Goal: Task Accomplishment & Management: Use online tool/utility

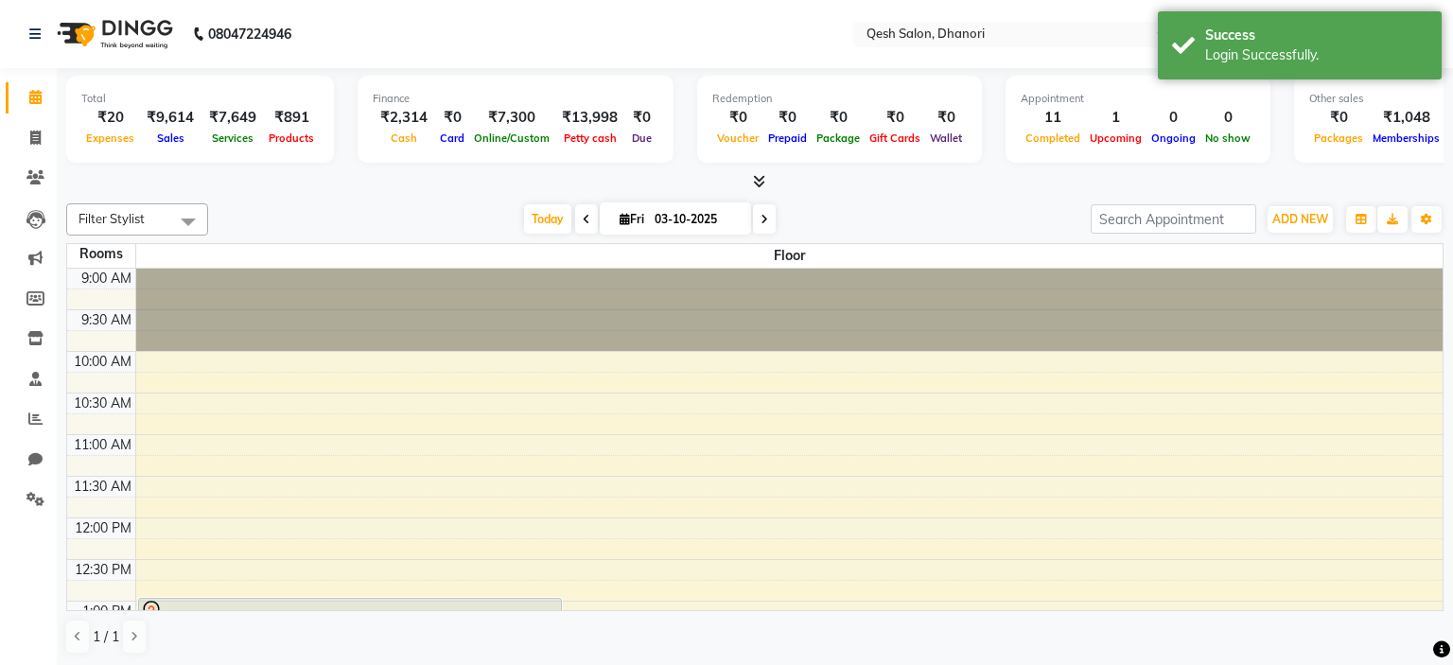
click at [761, 181] on icon at bounding box center [759, 181] width 12 height 14
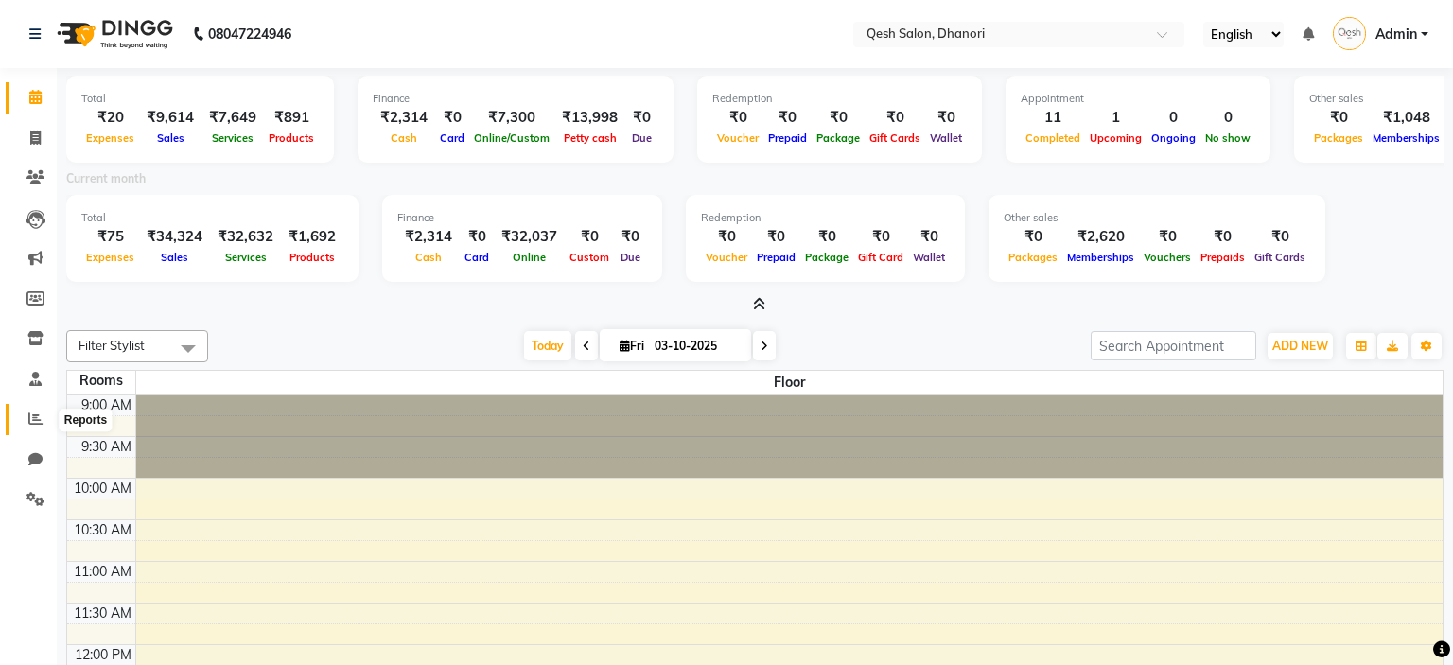
click at [40, 412] on icon at bounding box center [35, 419] width 14 height 14
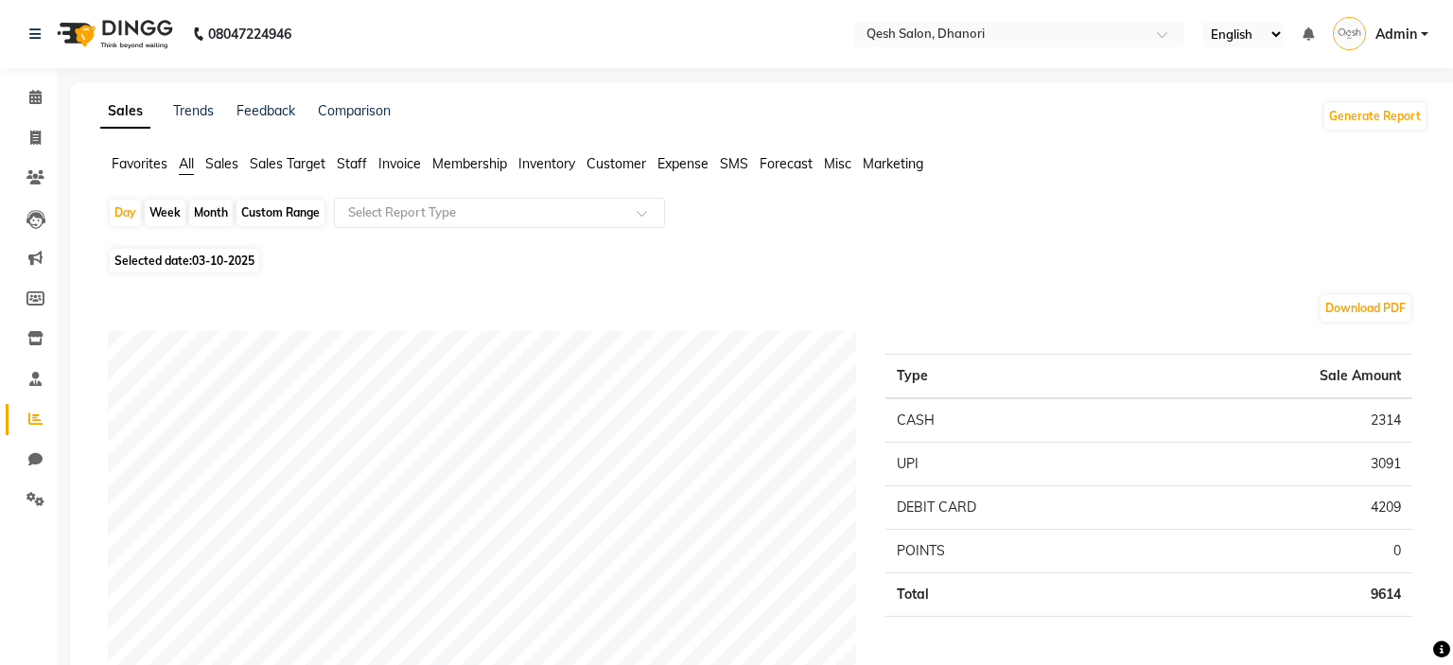
click at [297, 221] on div "Custom Range" at bounding box center [281, 213] width 88 height 26
select select "10"
select select "2025"
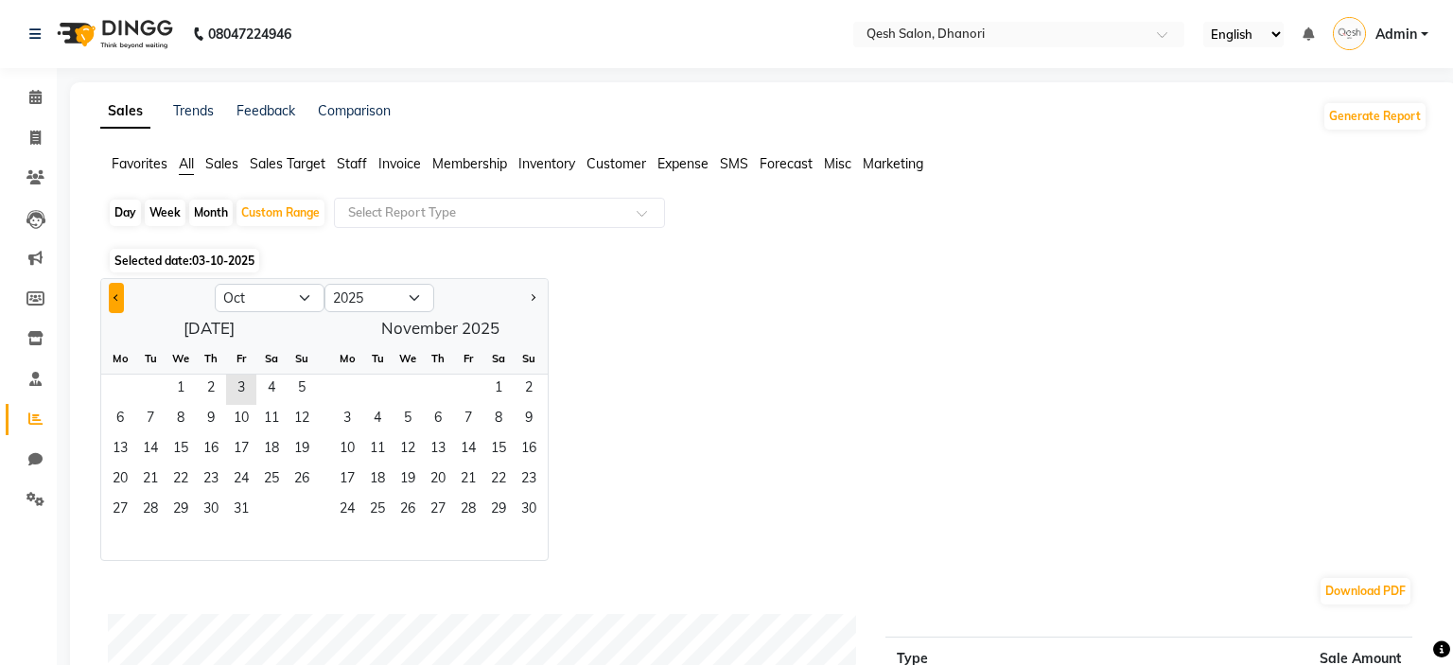
click at [123, 297] on button "Previous month" at bounding box center [116, 298] width 15 height 30
select select "9"
click at [128, 506] on span "29" at bounding box center [120, 511] width 30 height 30
click at [473, 380] on span "3" at bounding box center [468, 390] width 30 height 30
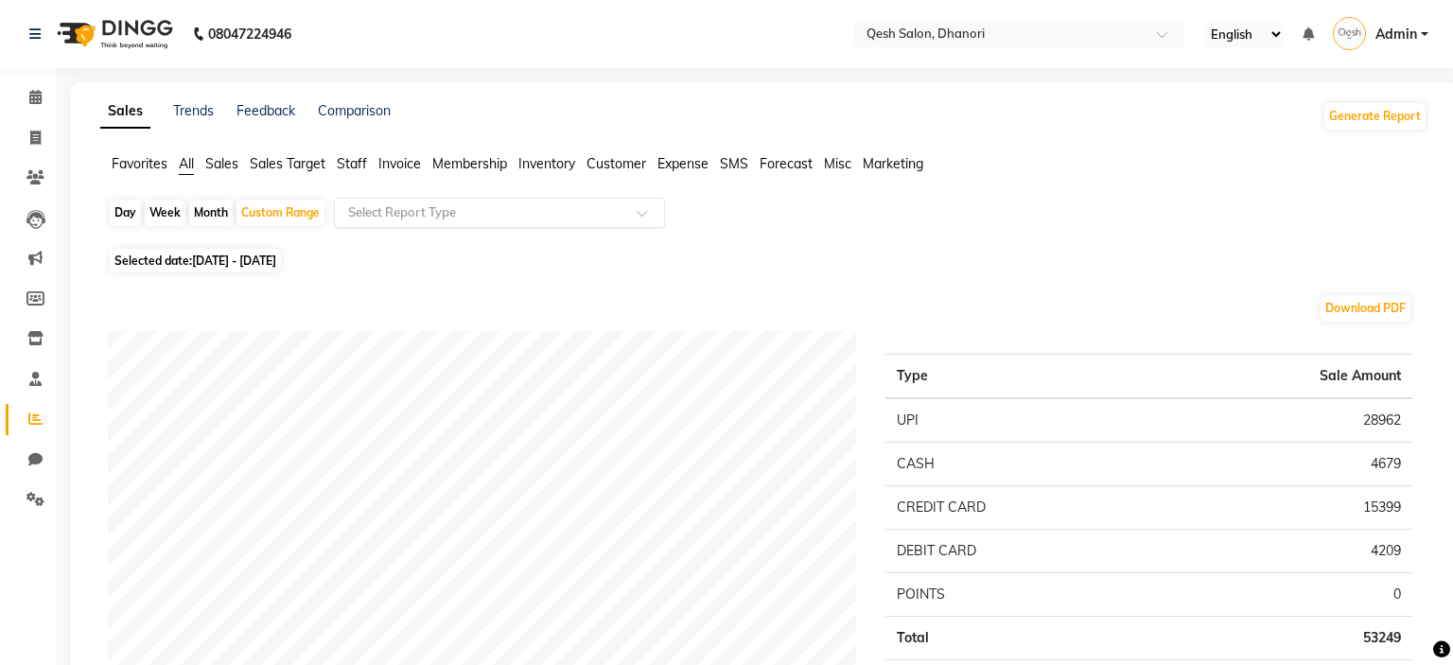
click at [553, 218] on input "text" at bounding box center [480, 212] width 272 height 19
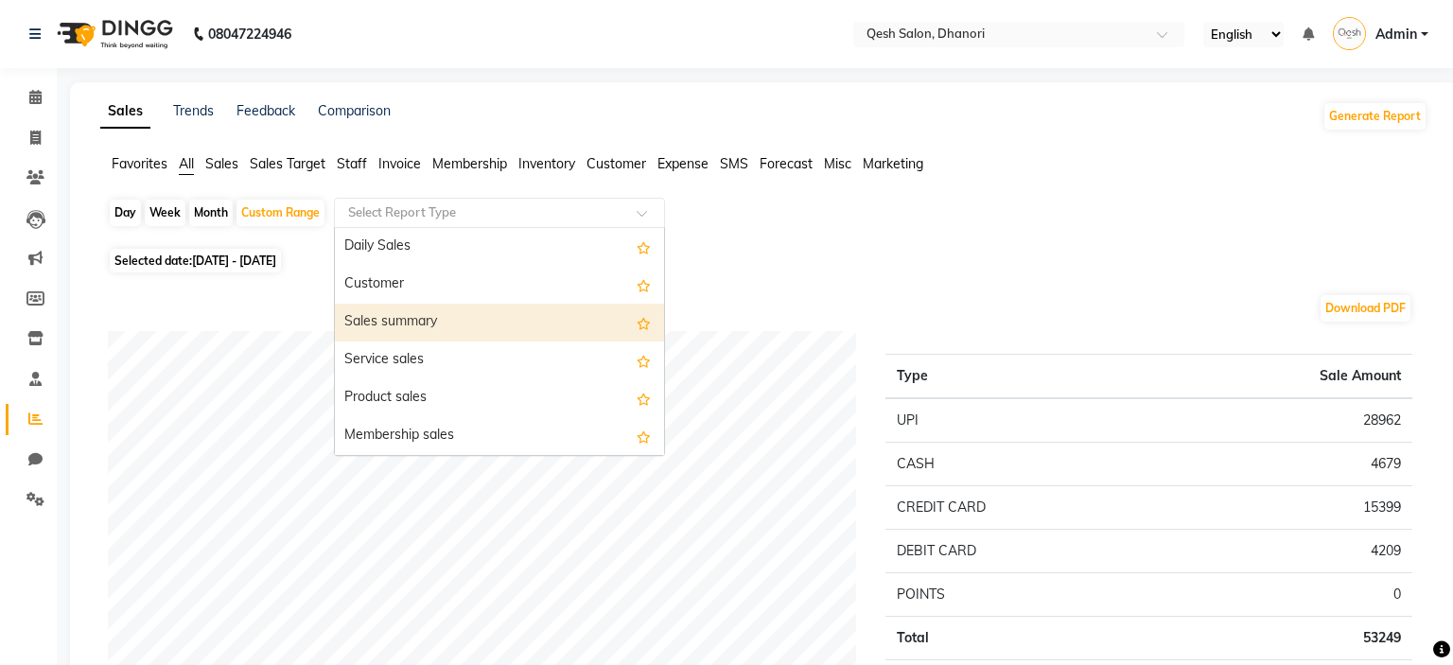
click at [518, 322] on div "Sales summary" at bounding box center [499, 323] width 329 height 38
select select "full_report"
select select "csv"
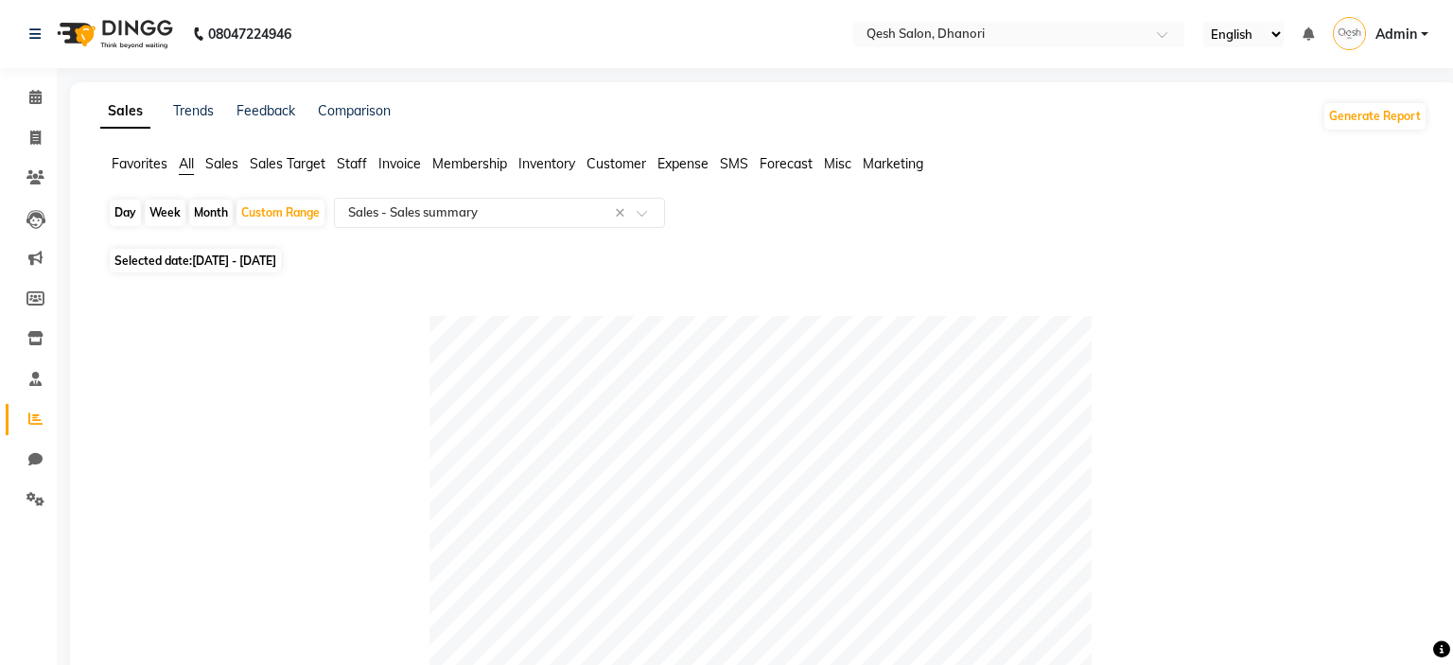
click at [843, 225] on div "Day Week Month Custom Range Select Report Type × Sales - Sales summary ×" at bounding box center [764, 220] width 1312 height 45
click at [28, 96] on span at bounding box center [35, 98] width 33 height 22
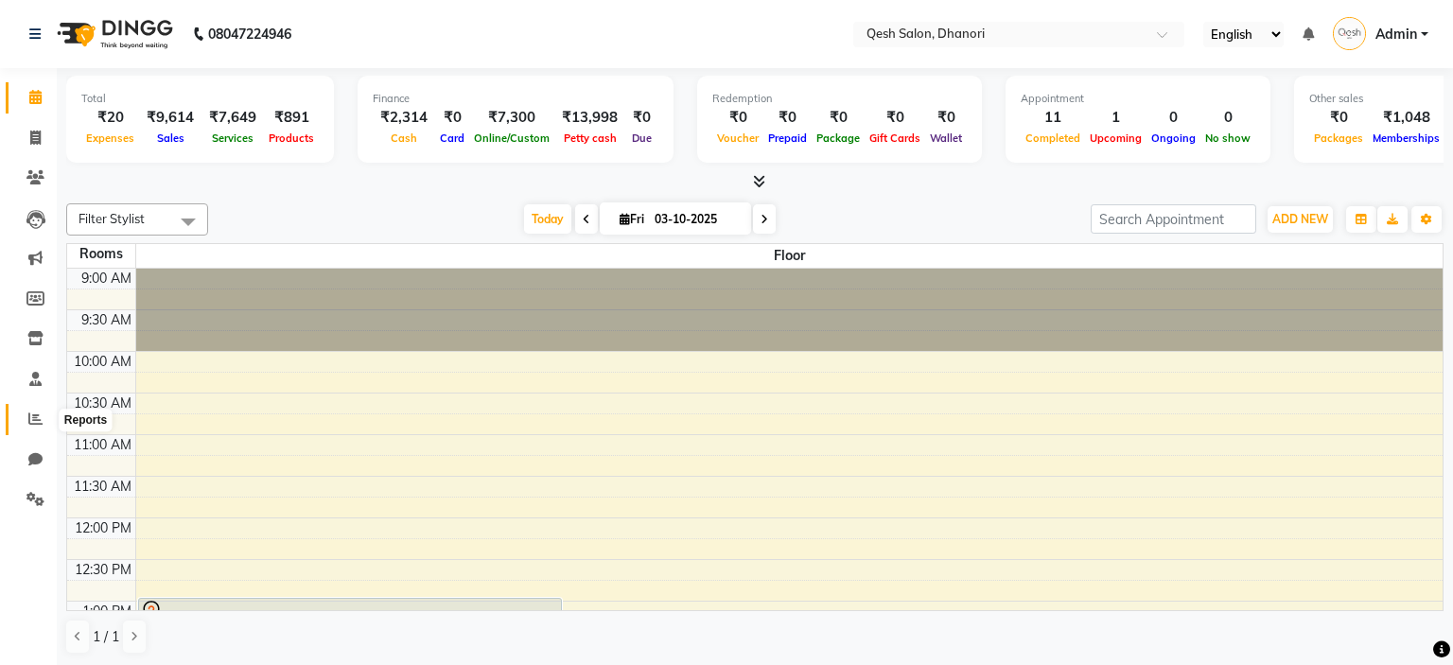
click at [24, 419] on span at bounding box center [35, 420] width 33 height 22
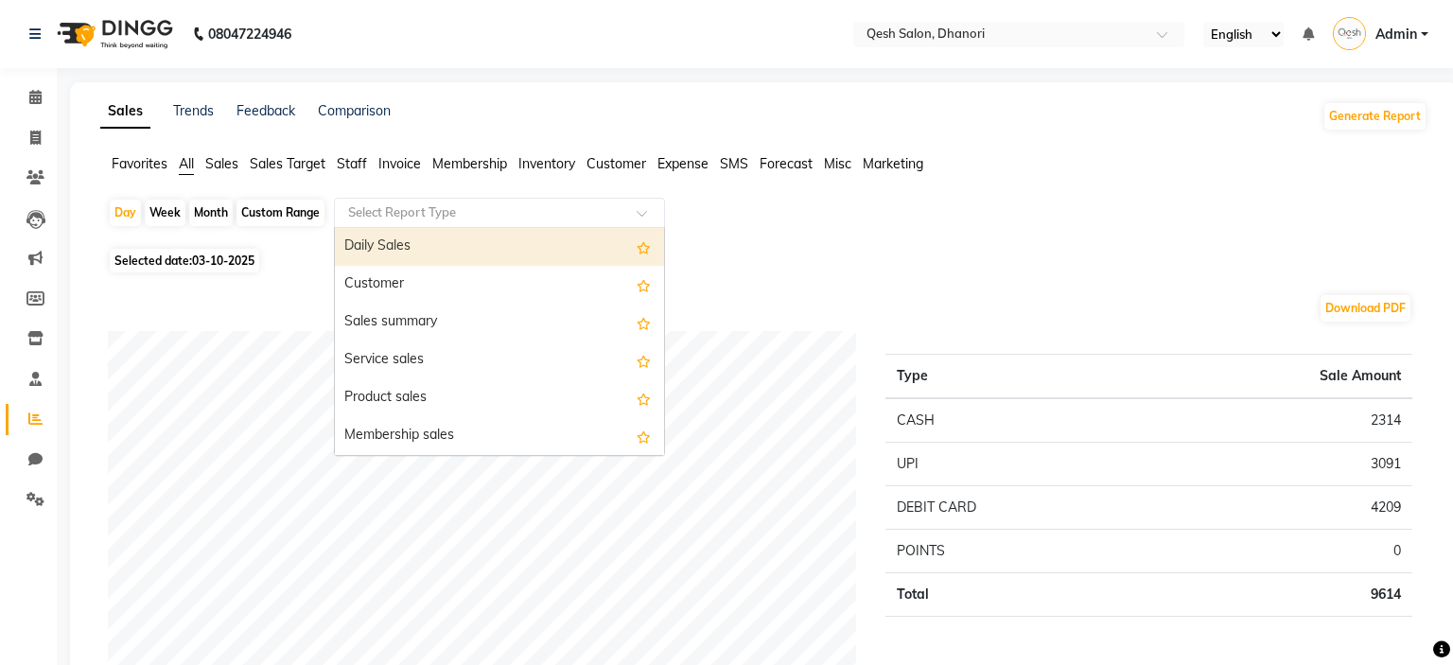
click at [609, 215] on input "text" at bounding box center [480, 212] width 272 height 19
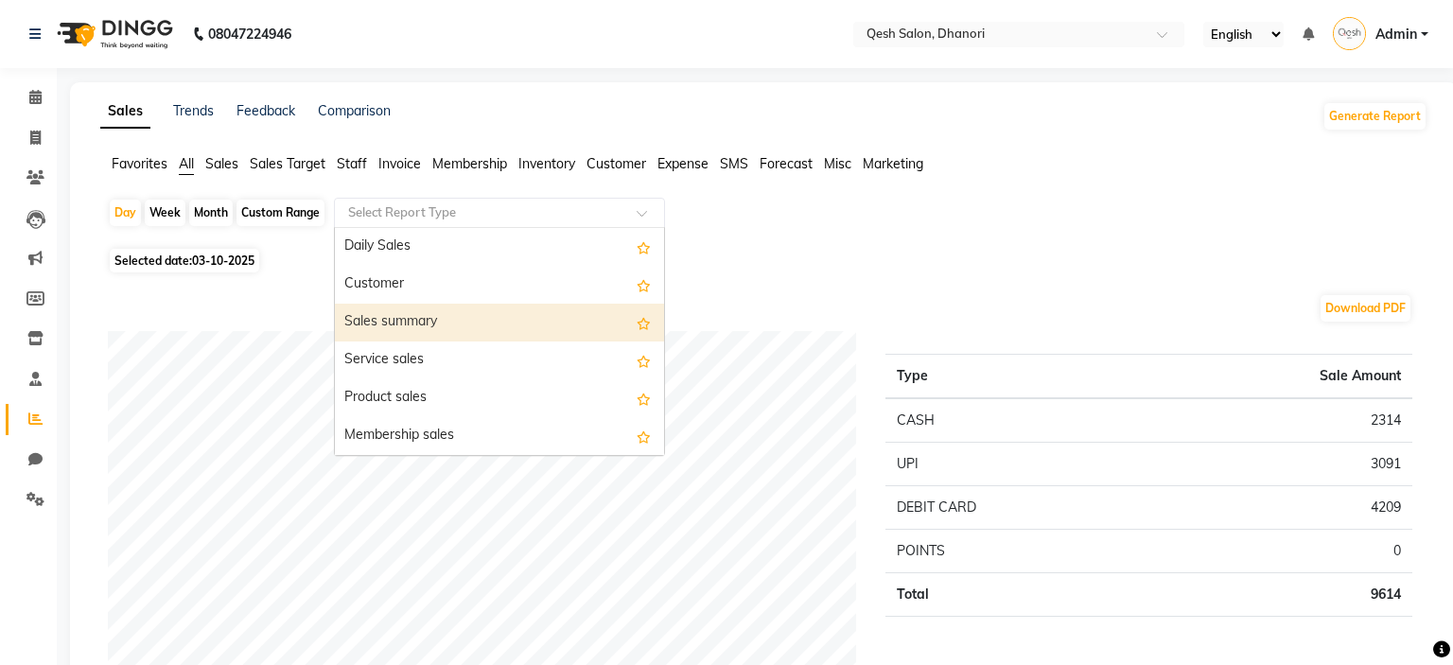
click at [460, 309] on div "Sales summary" at bounding box center [499, 323] width 329 height 38
select select "full_report"
select select "csv"
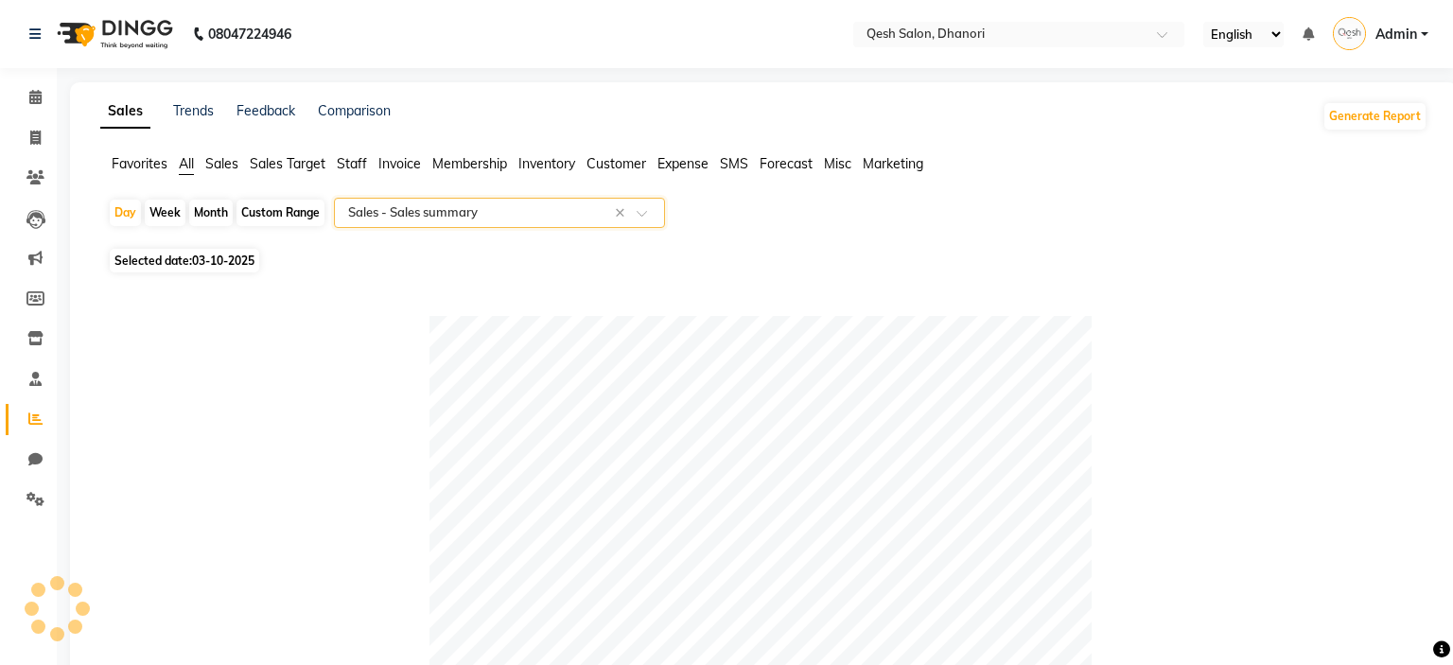
click at [580, 223] on div "Select Report Type × Sales - Sales summary ×" at bounding box center [499, 213] width 331 height 30
click at [202, 215] on div "Month" at bounding box center [211, 213] width 44 height 26
select select "10"
select select "2025"
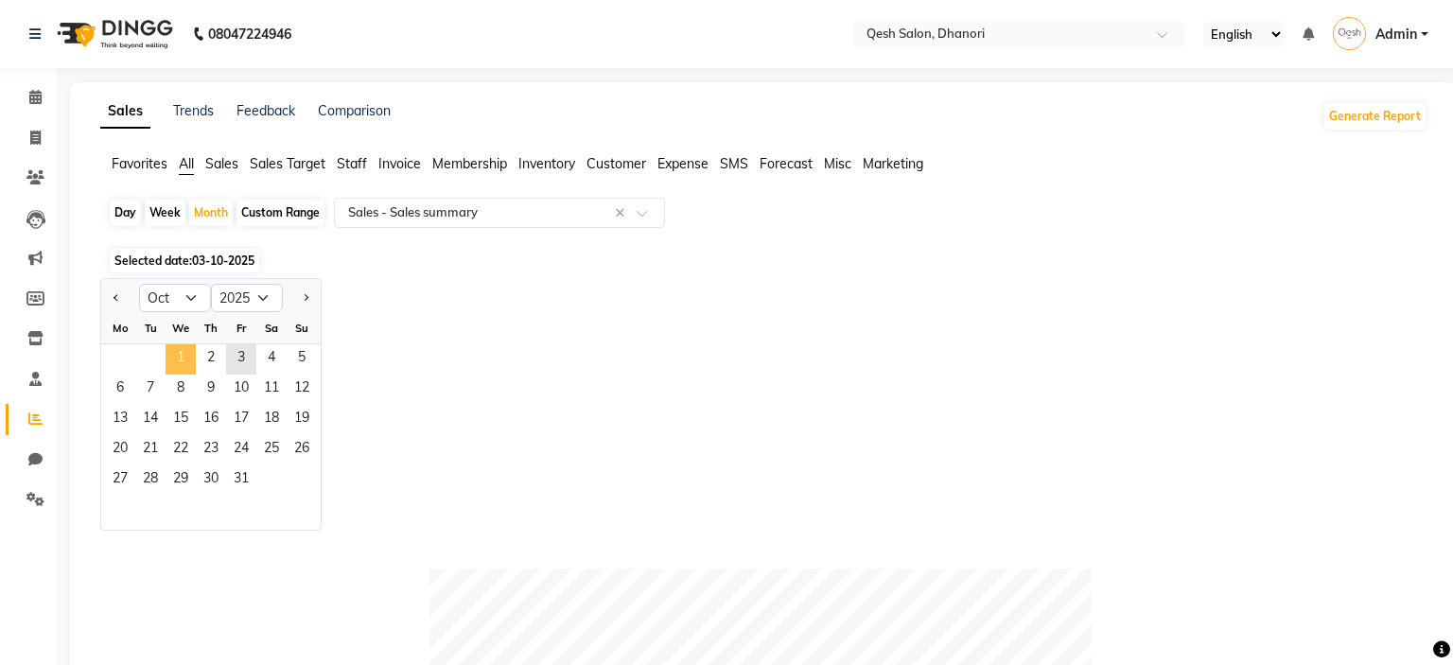
click at [173, 369] on span "1" at bounding box center [181, 359] width 30 height 30
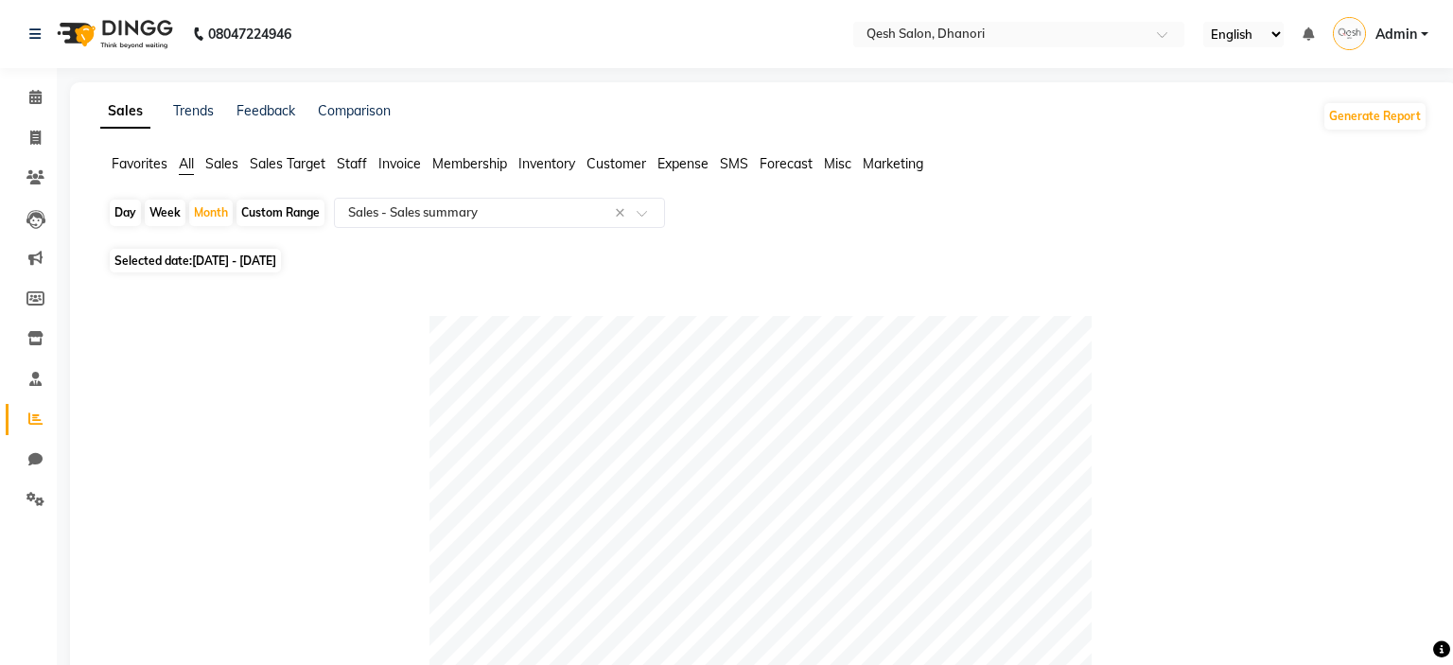
click at [23, 103] on span at bounding box center [35, 98] width 33 height 22
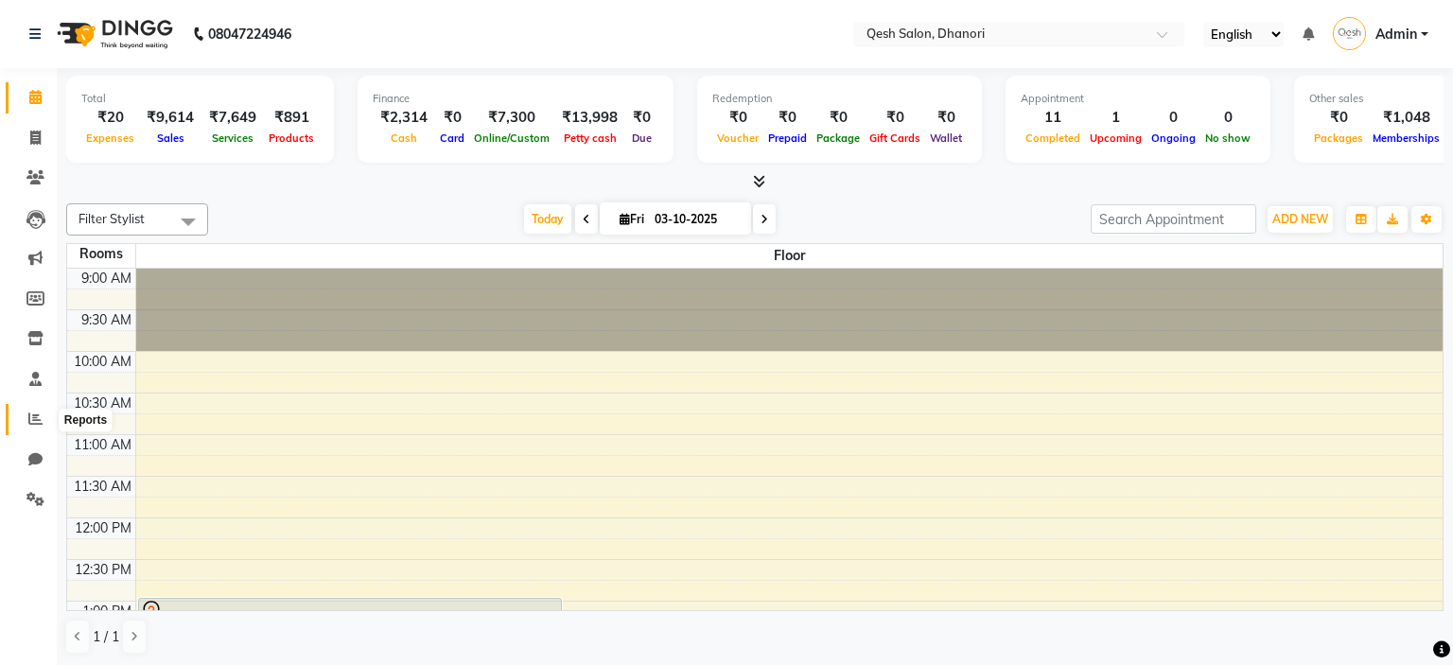
click at [28, 418] on icon at bounding box center [35, 419] width 14 height 14
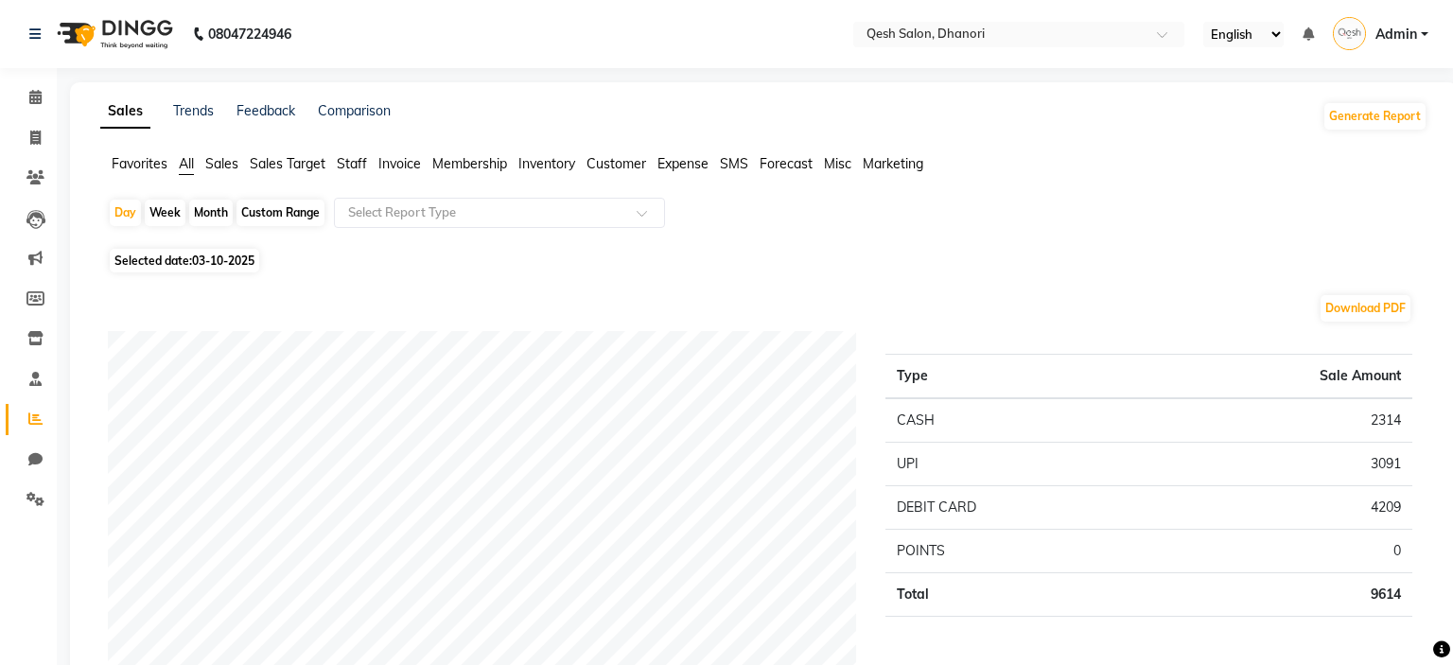
click at [848, 219] on div "Day Week Month Custom Range Select Report Type" at bounding box center [764, 220] width 1312 height 45
click at [33, 153] on link "Invoice" at bounding box center [28, 138] width 45 height 31
select select "service"
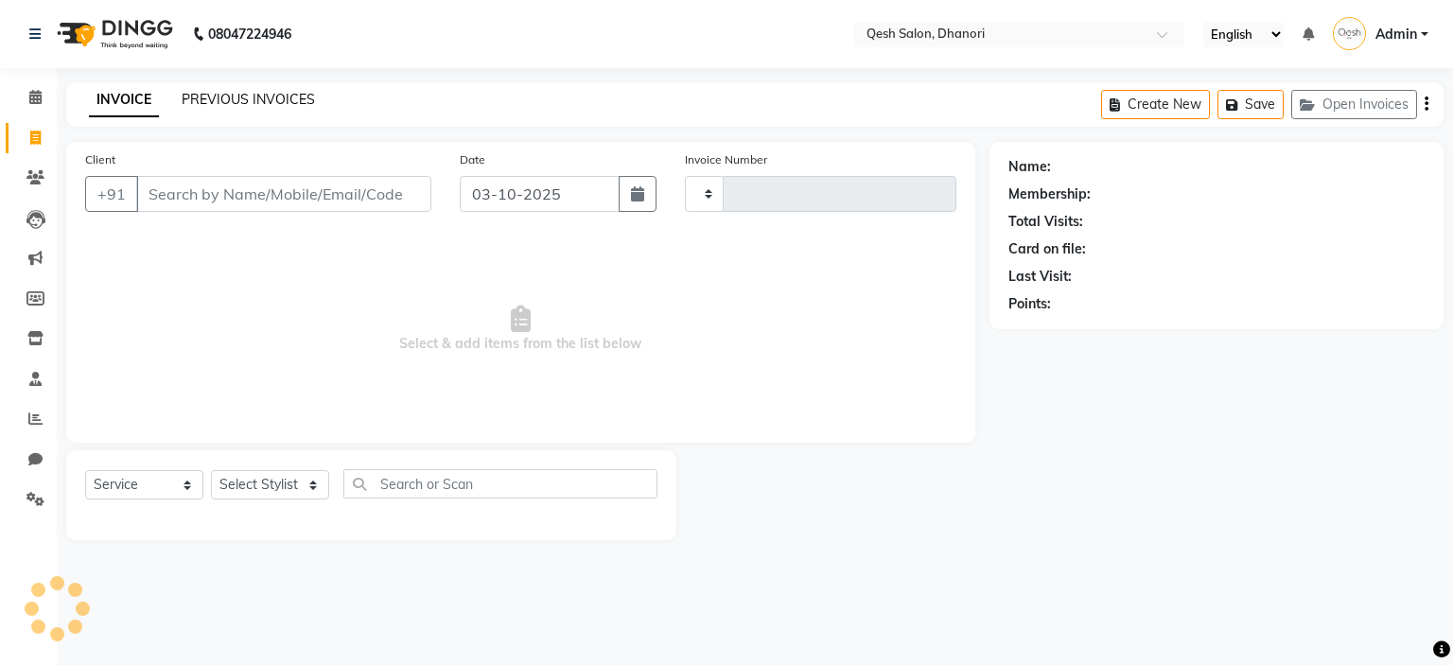
type input "0850"
select select "7641"
click at [310, 106] on link "PREVIOUS INVOICES" at bounding box center [248, 99] width 133 height 17
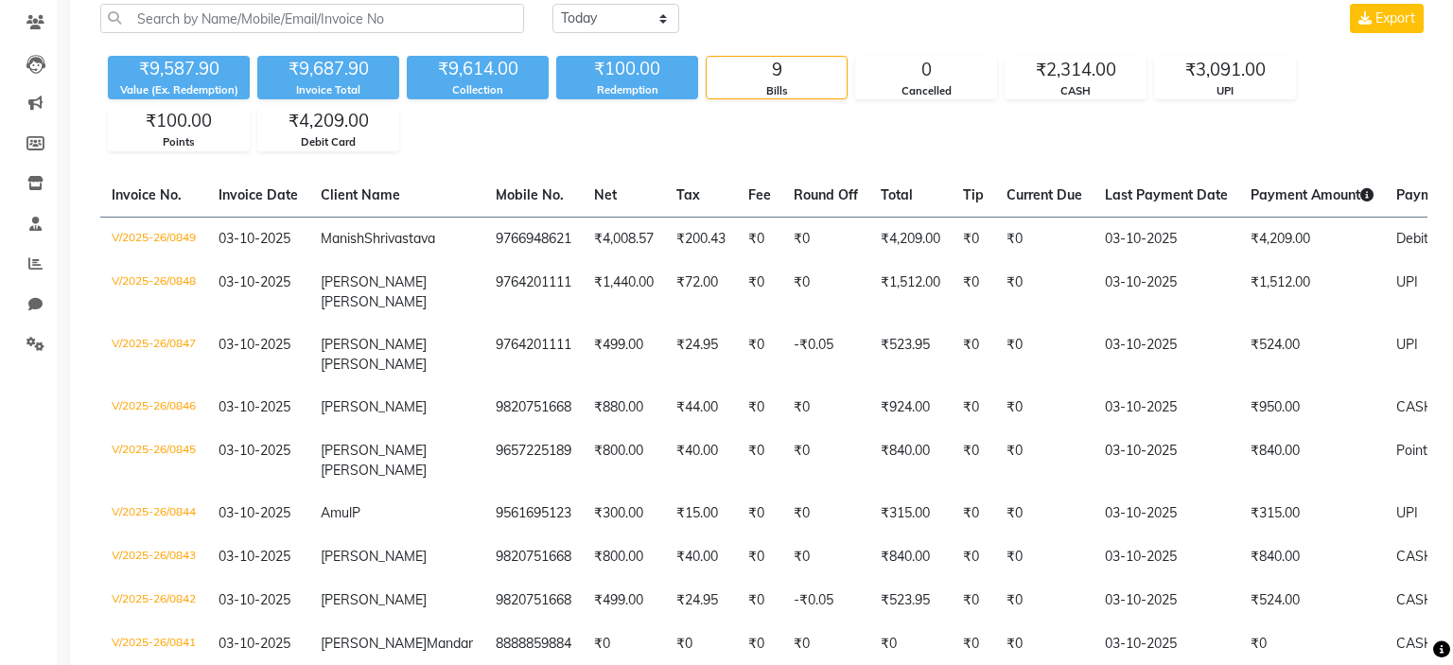
scroll to position [156, 0]
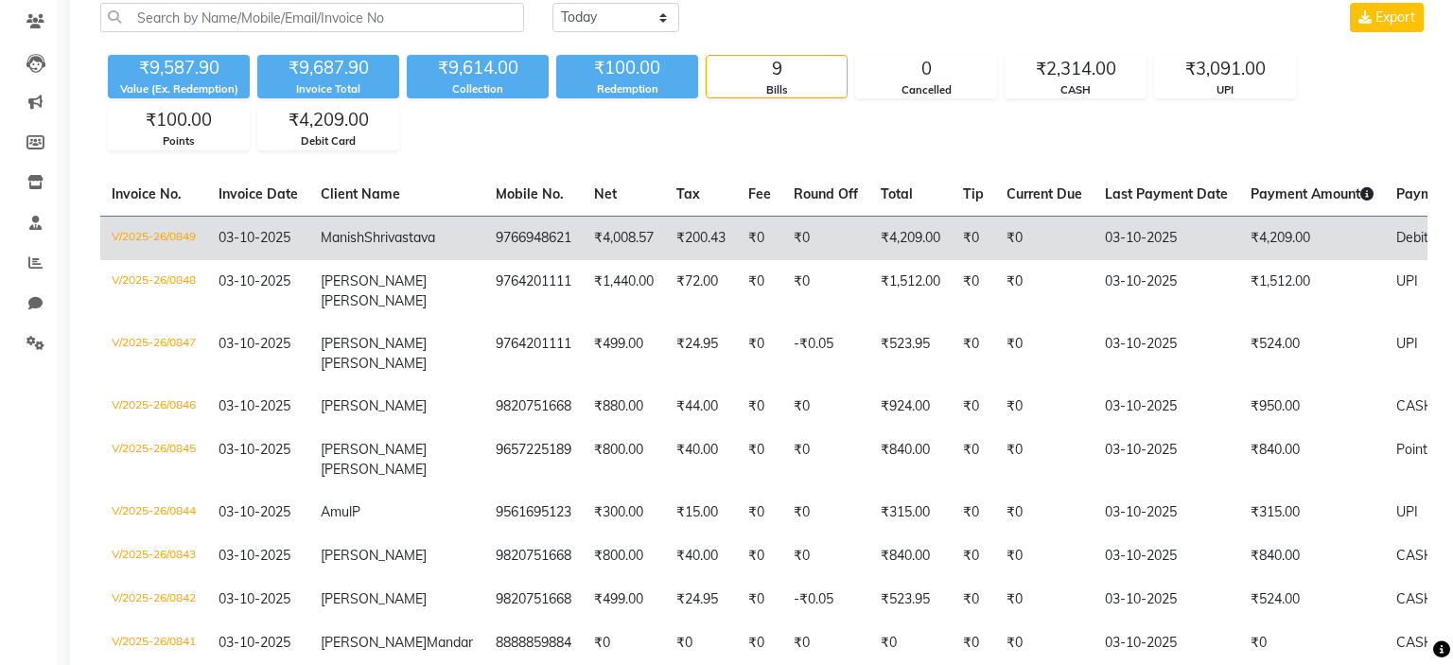
click at [782, 239] on td "₹0" at bounding box center [825, 238] width 87 height 44
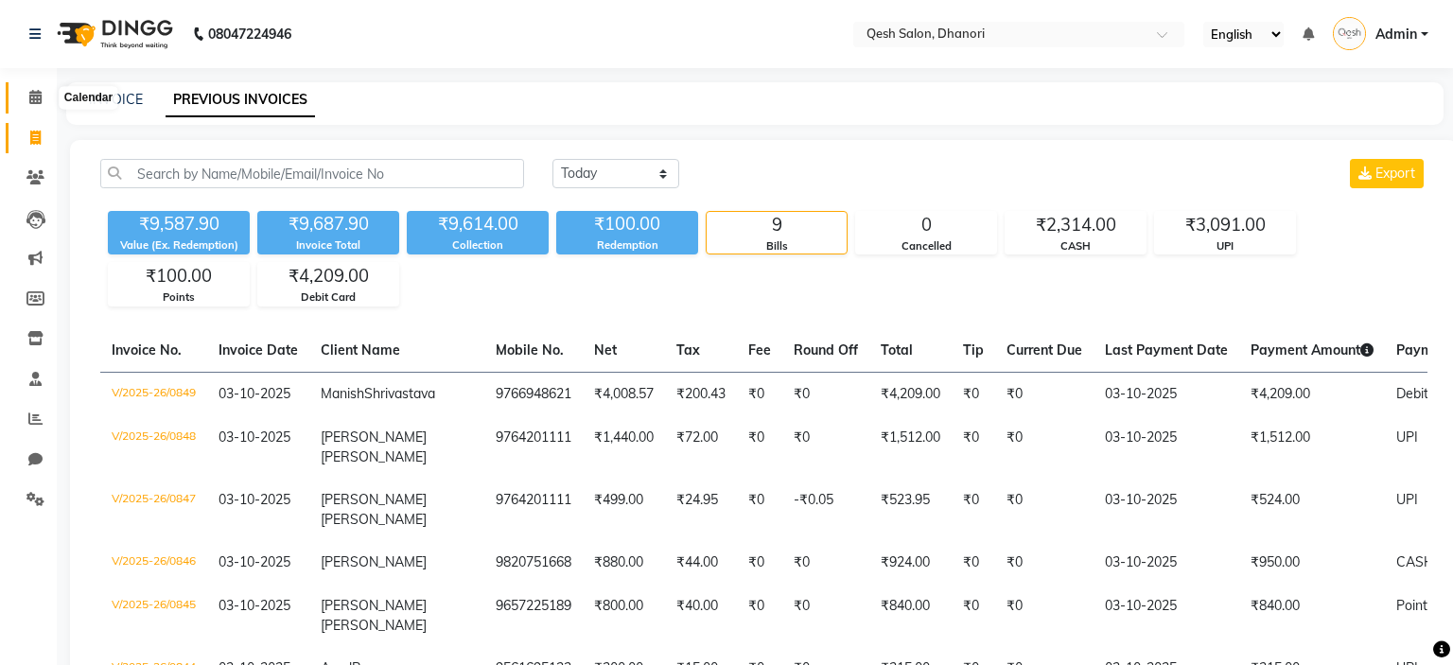
click at [27, 93] on span at bounding box center [35, 98] width 33 height 22
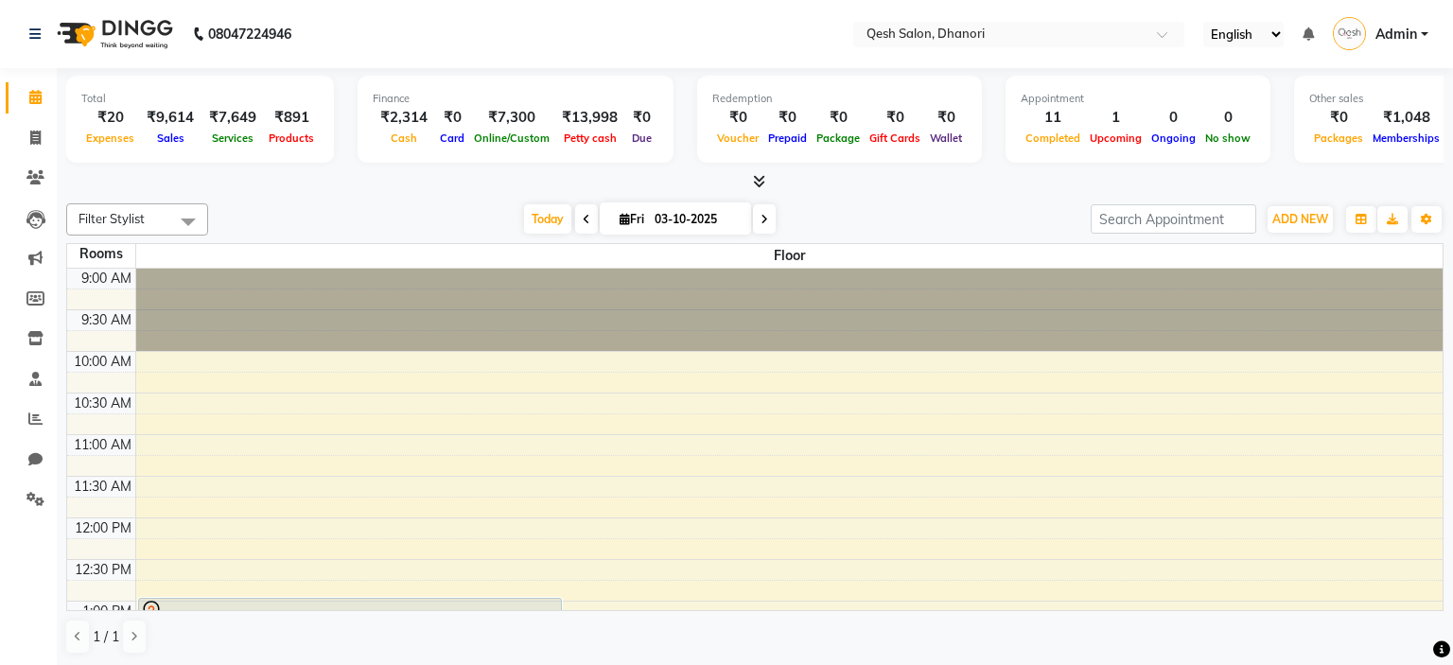
click at [761, 217] on icon at bounding box center [765, 219] width 8 height 11
type input "04-10-2025"
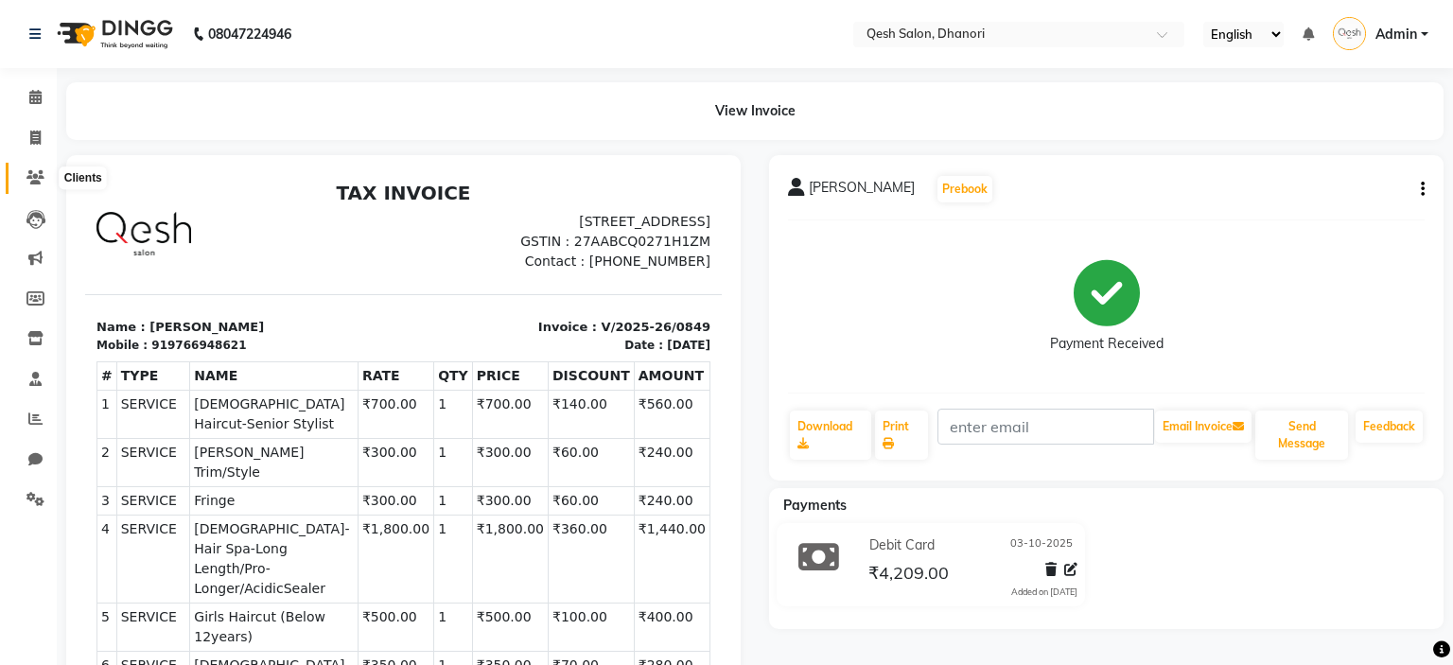
click at [31, 184] on icon at bounding box center [35, 177] width 18 height 14
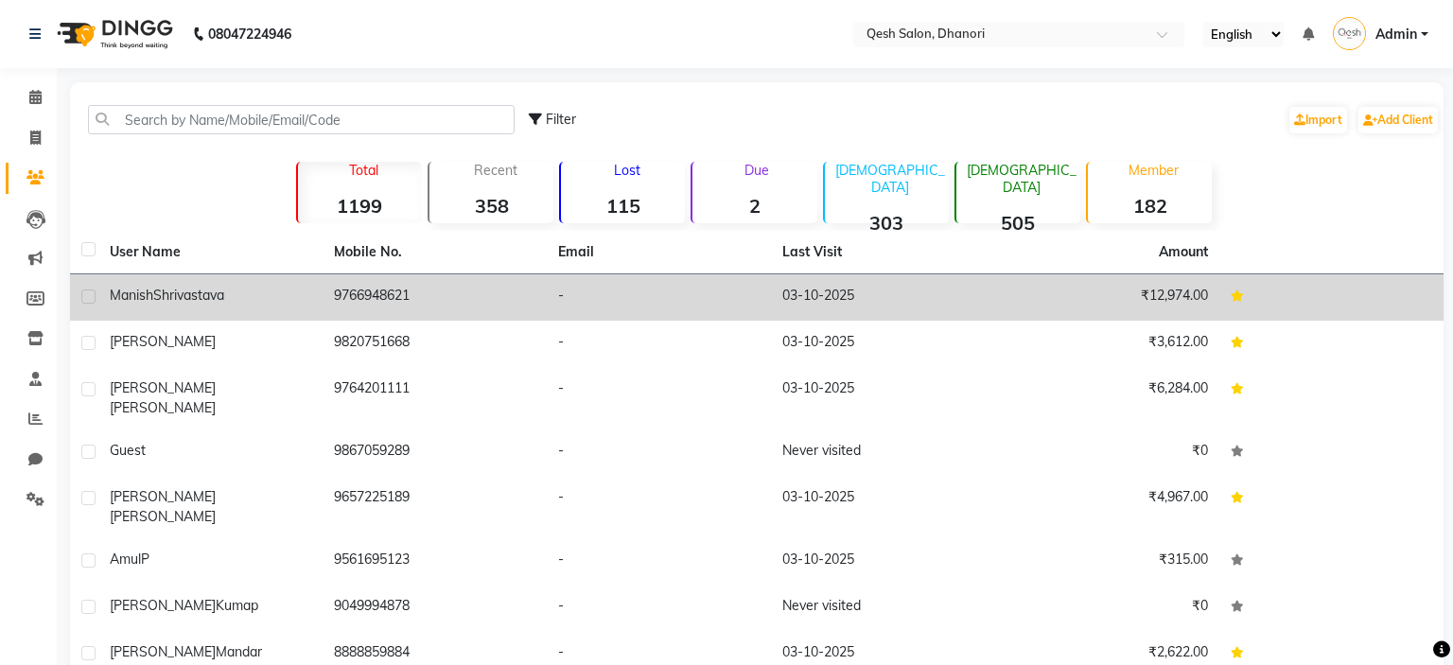
click at [451, 298] on td "9766948621" at bounding box center [435, 297] width 224 height 46
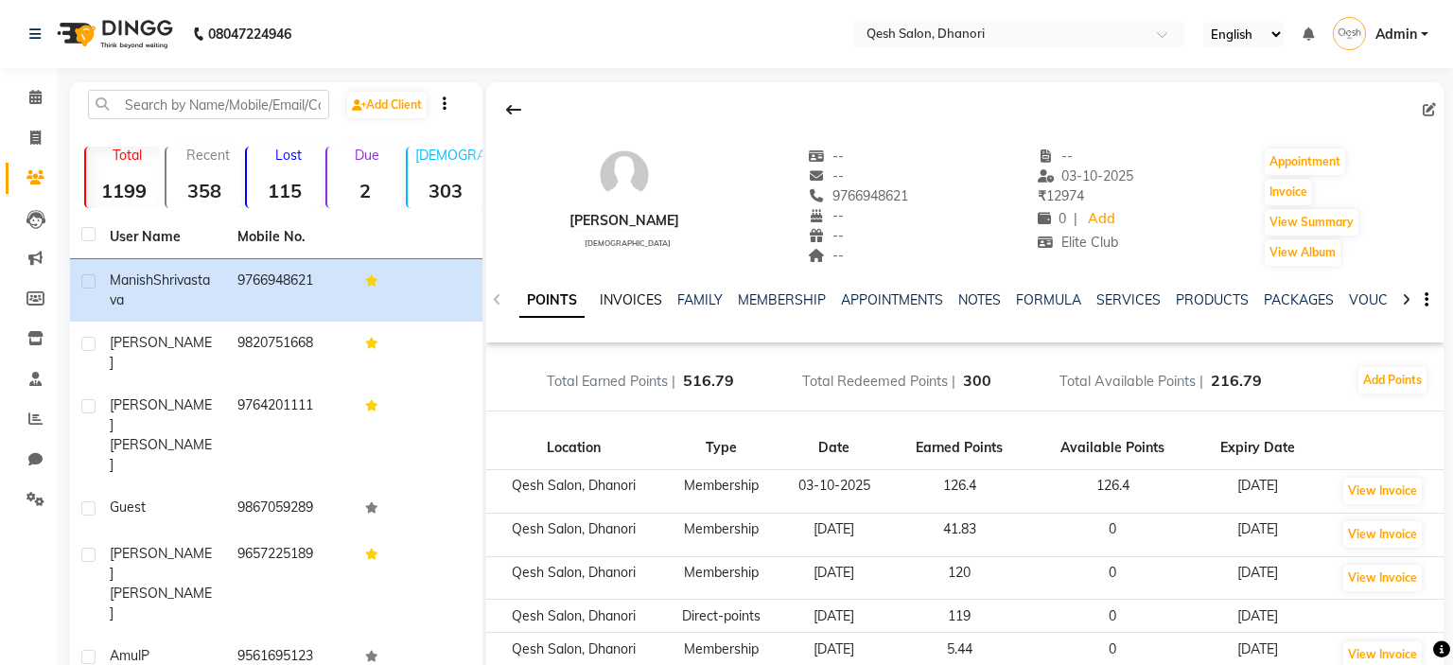
click at [647, 302] on link "INVOICES" at bounding box center [631, 299] width 62 height 17
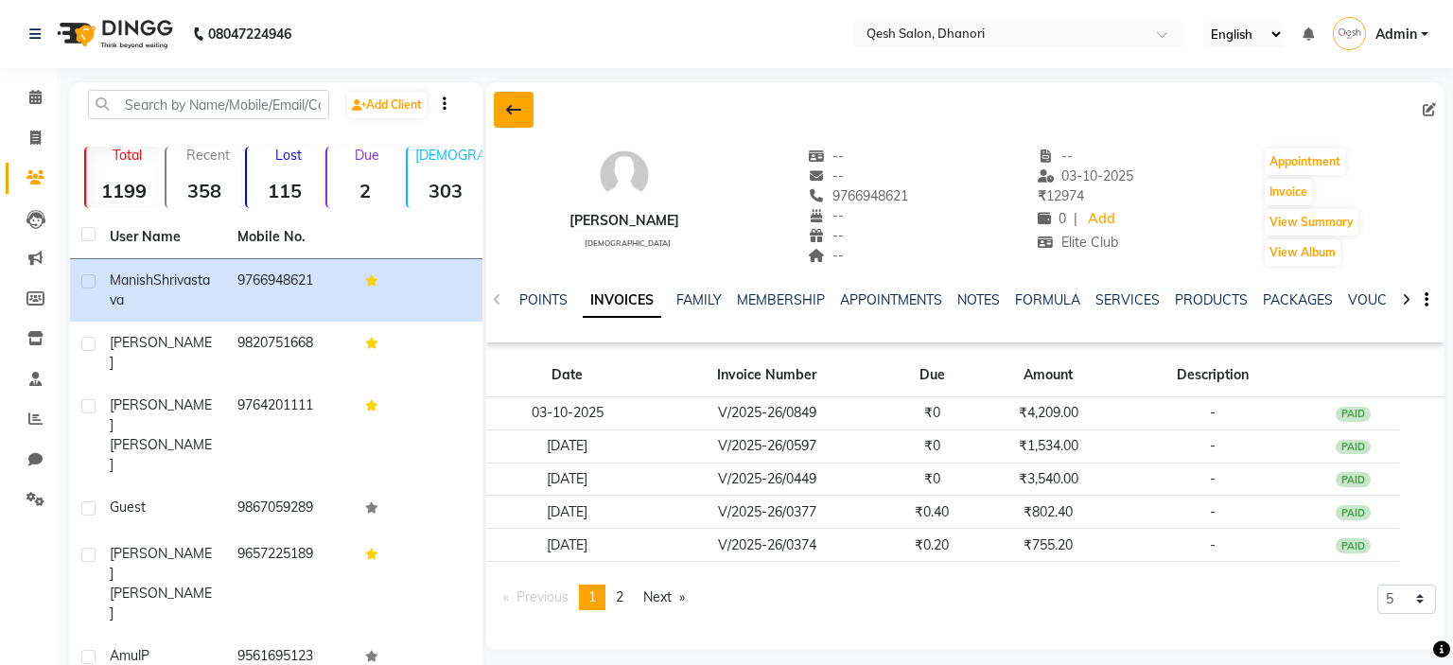
click at [516, 100] on button at bounding box center [514, 110] width 40 height 36
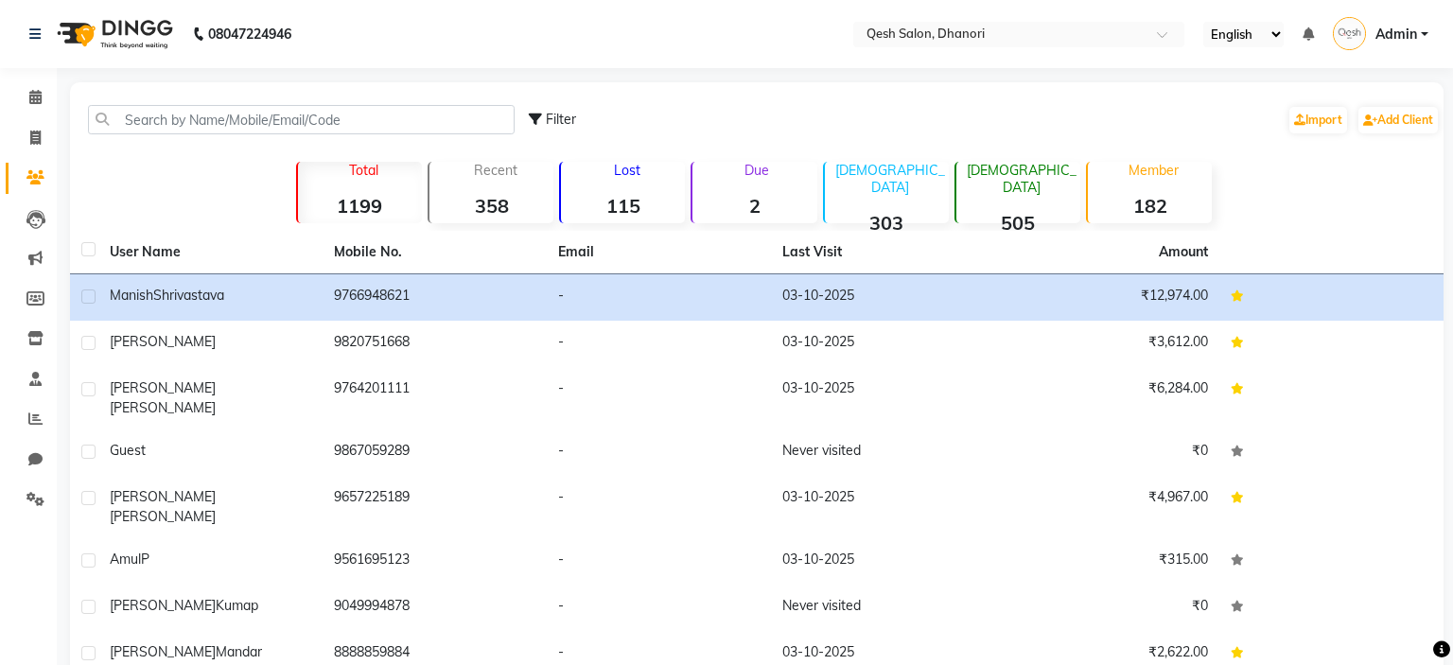
click at [529, 109] on div at bounding box center [301, 119] width 455 height 29
click at [551, 123] on span "Filter" at bounding box center [561, 119] width 30 height 17
select select "1000000"
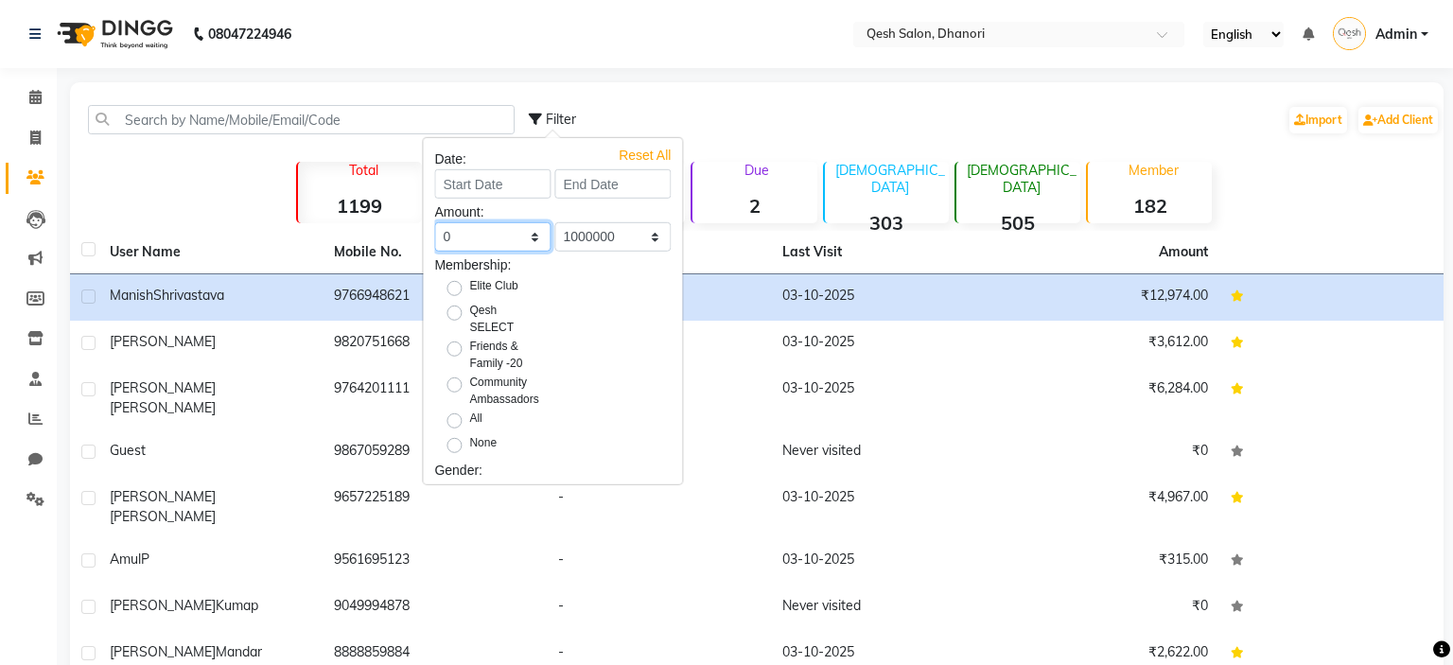
click at [434, 222] on select "0 500 1000 1500 2000 3000 4000 5000 10000 100000 1000000" at bounding box center [492, 236] width 116 height 29
select select "10000"
click option "10000" at bounding box center [0, 0] width 0 height 0
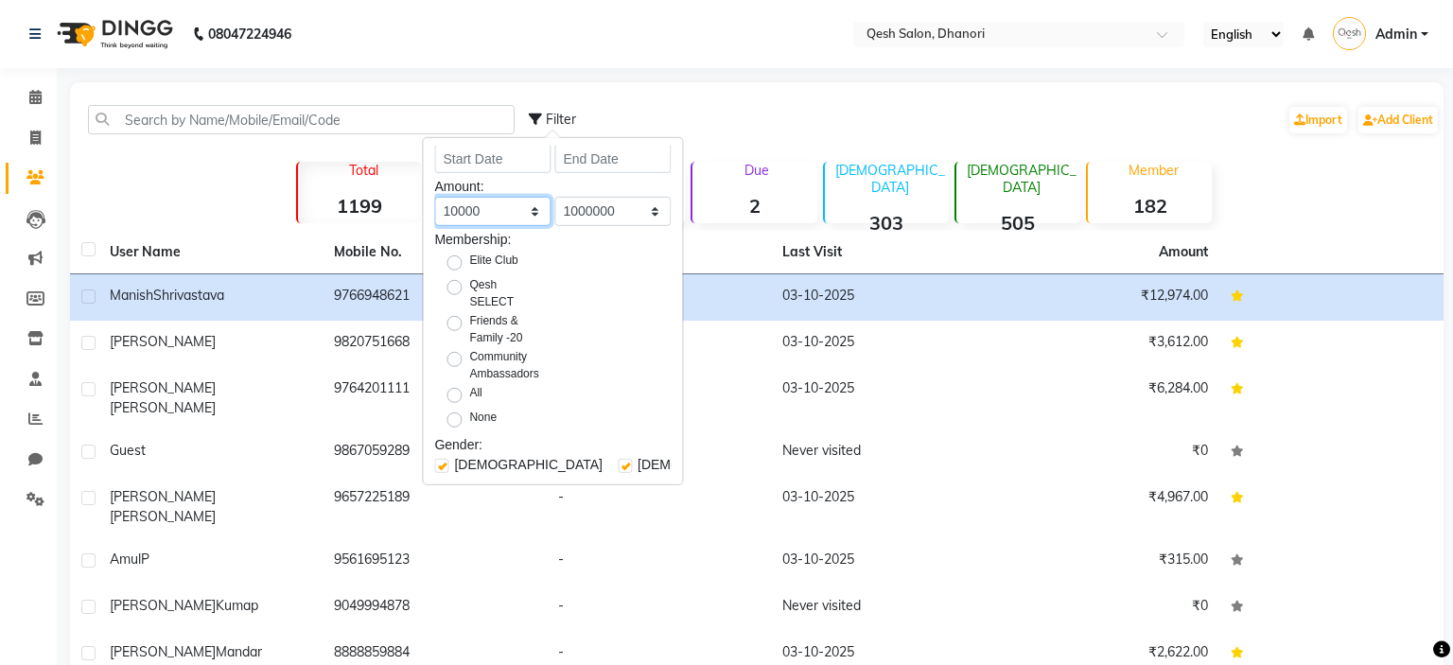
scroll to position [53, 0]
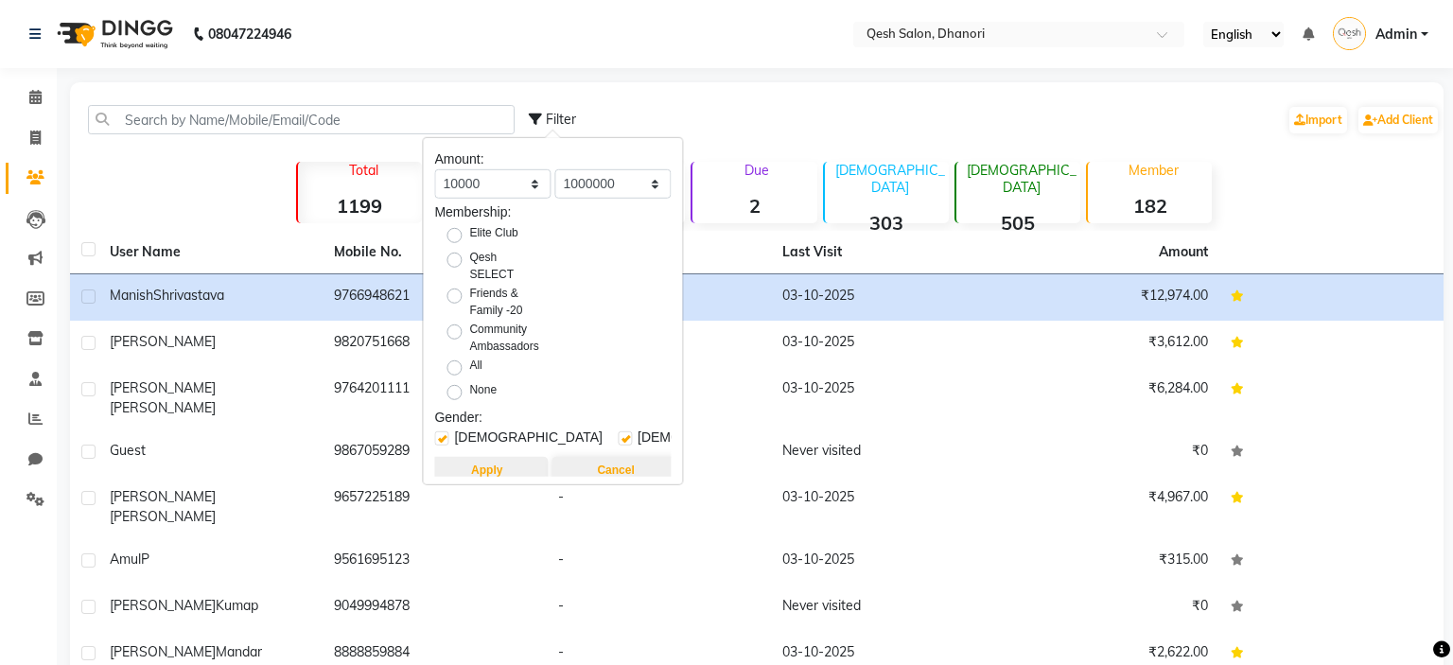
click at [491, 461] on button "Apply" at bounding box center [487, 470] width 122 height 26
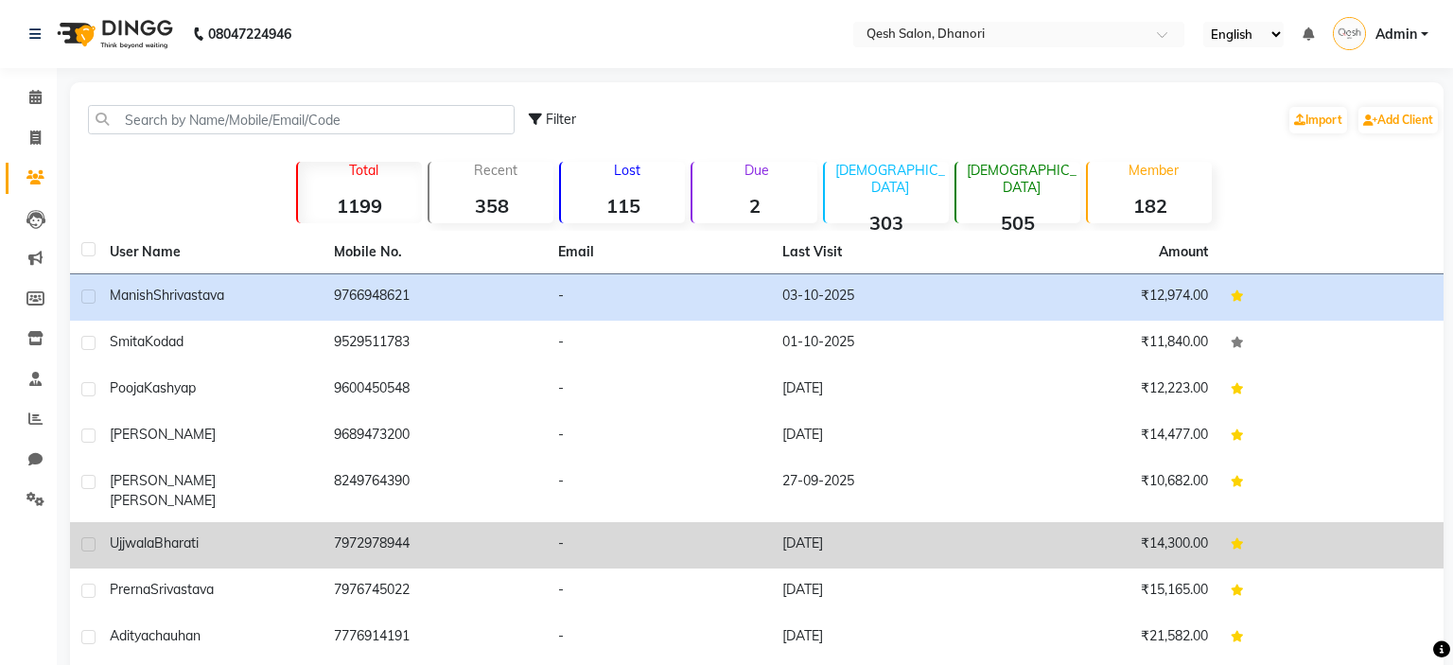
scroll to position [153, 0]
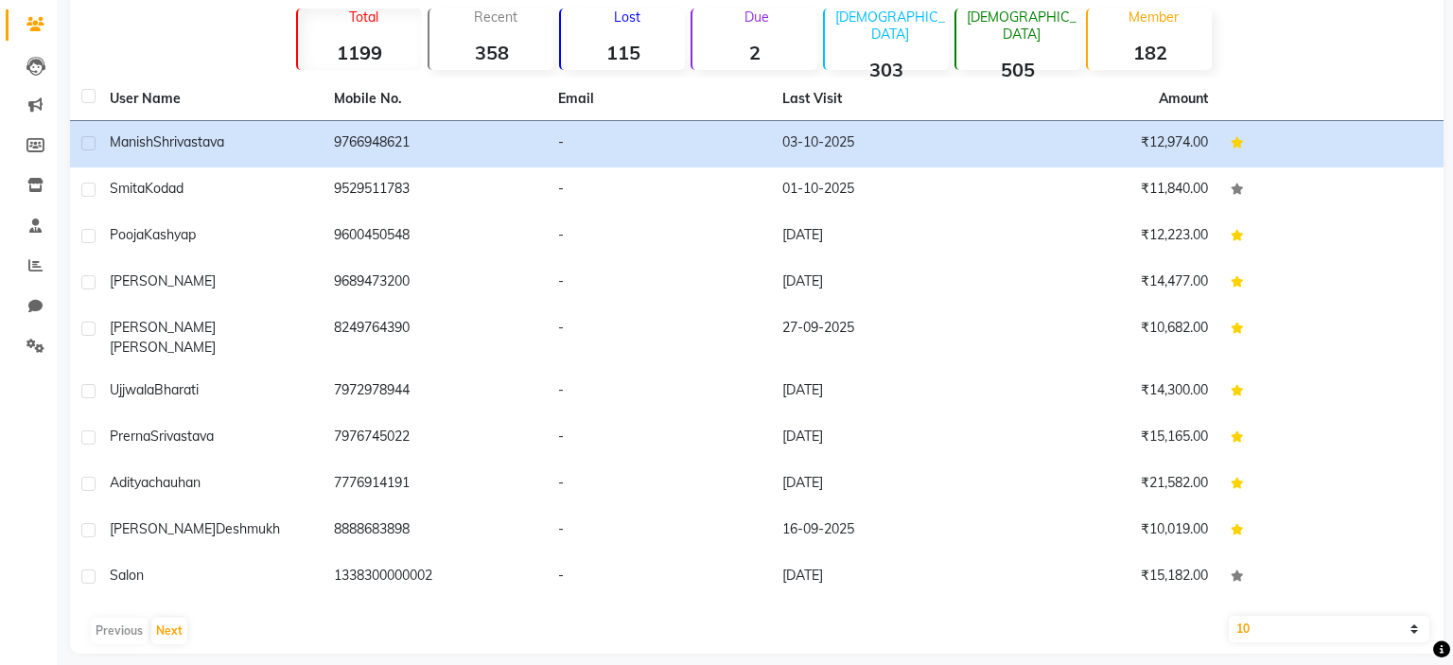
click at [1229, 616] on select "10 50 100" at bounding box center [1329, 629] width 201 height 26
select select "100"
click option "100" at bounding box center [0, 0] width 0 height 0
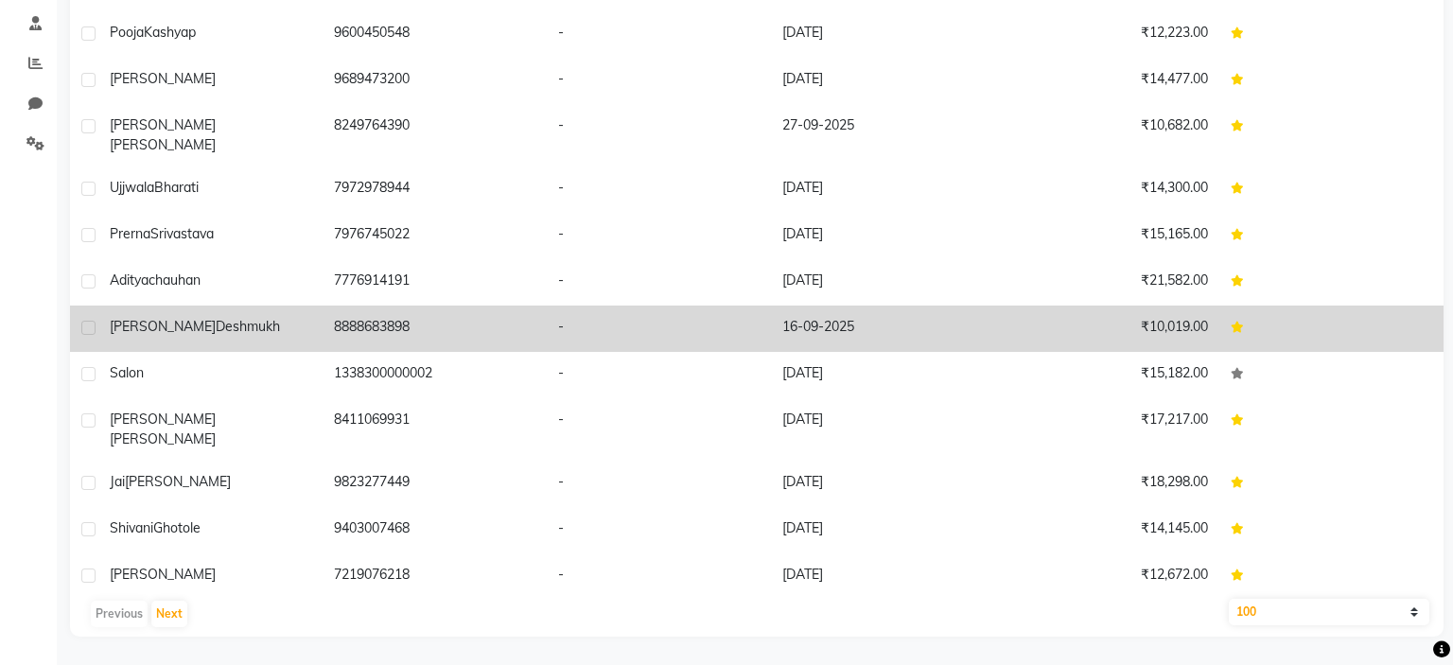
scroll to position [0, 0]
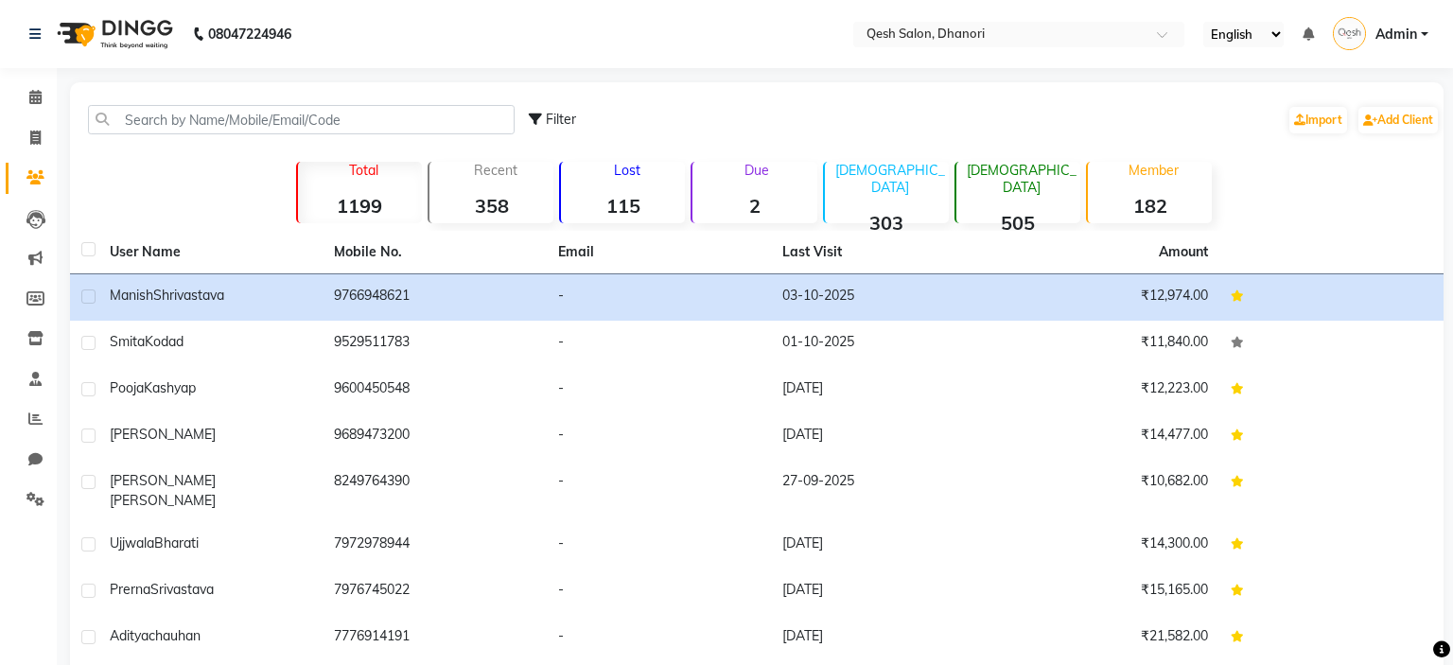
click at [90, 255] on label at bounding box center [88, 249] width 14 height 14
click at [90, 255] on input "checkbox" at bounding box center [87, 250] width 12 height 12
checkbox input "true"
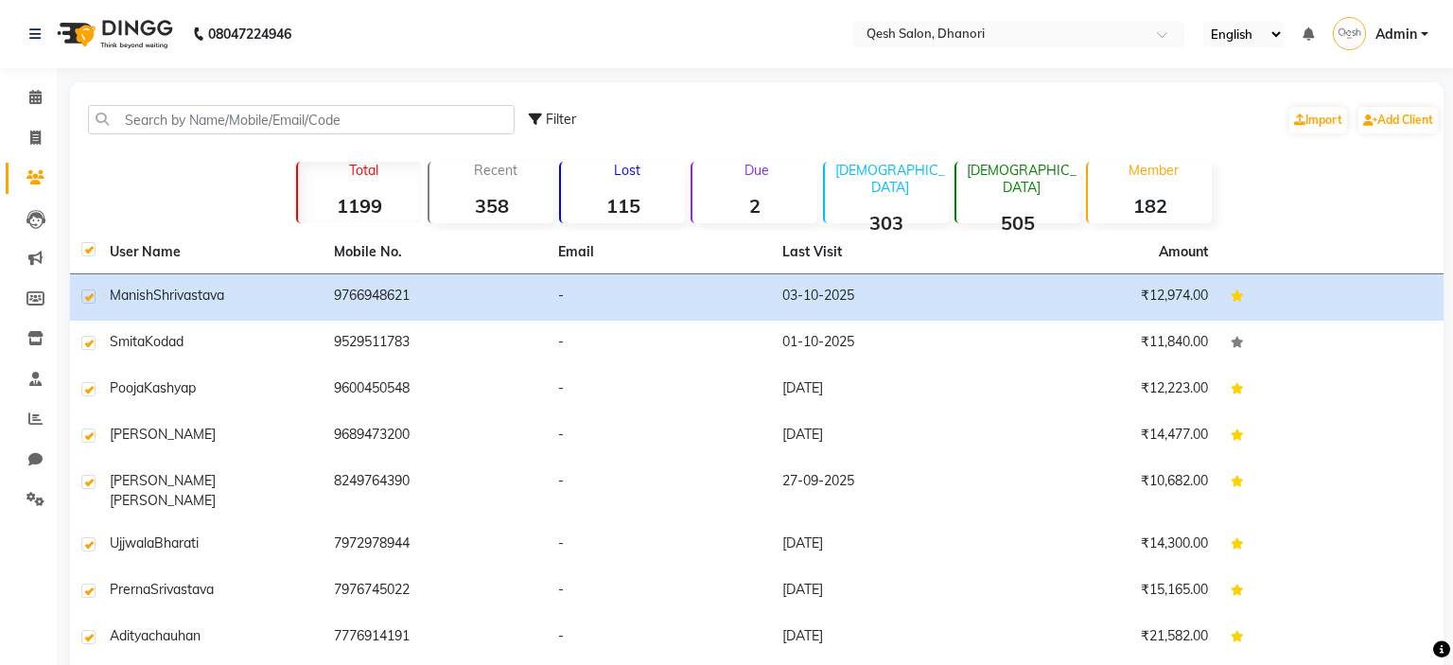
checkbox input "true"
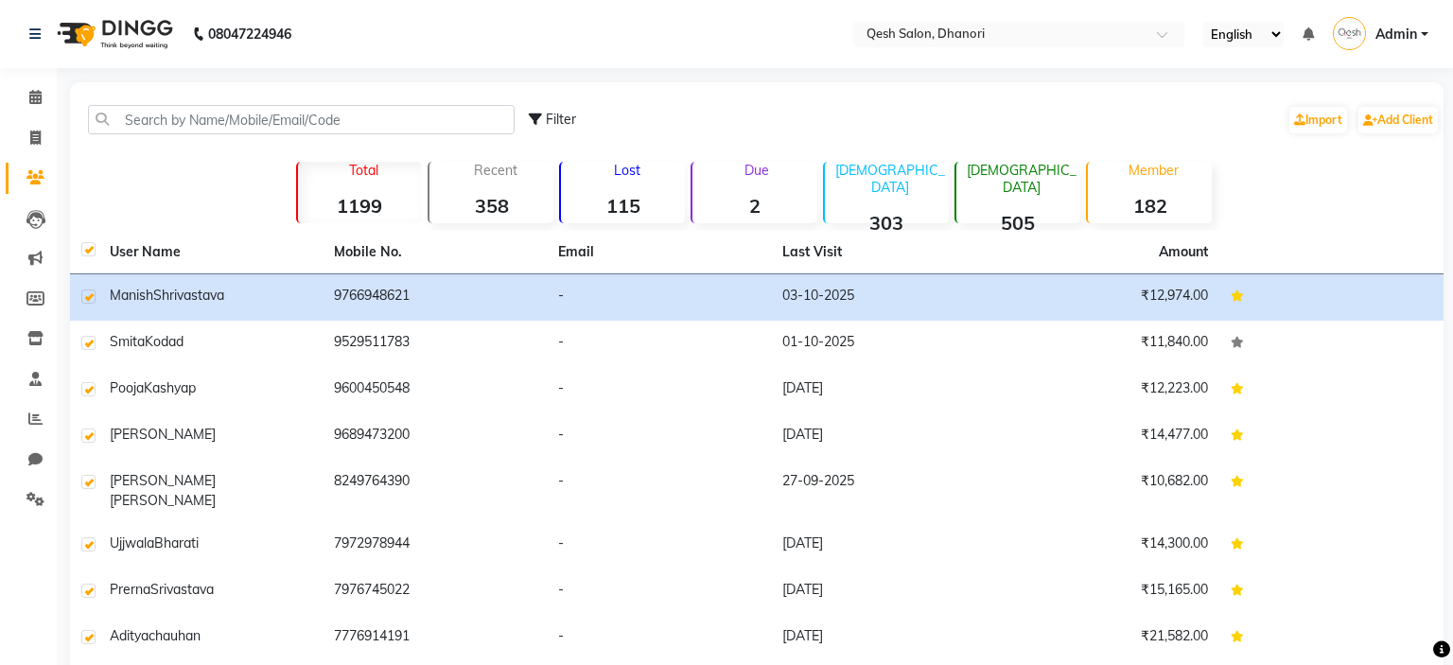
checkbox input "true"
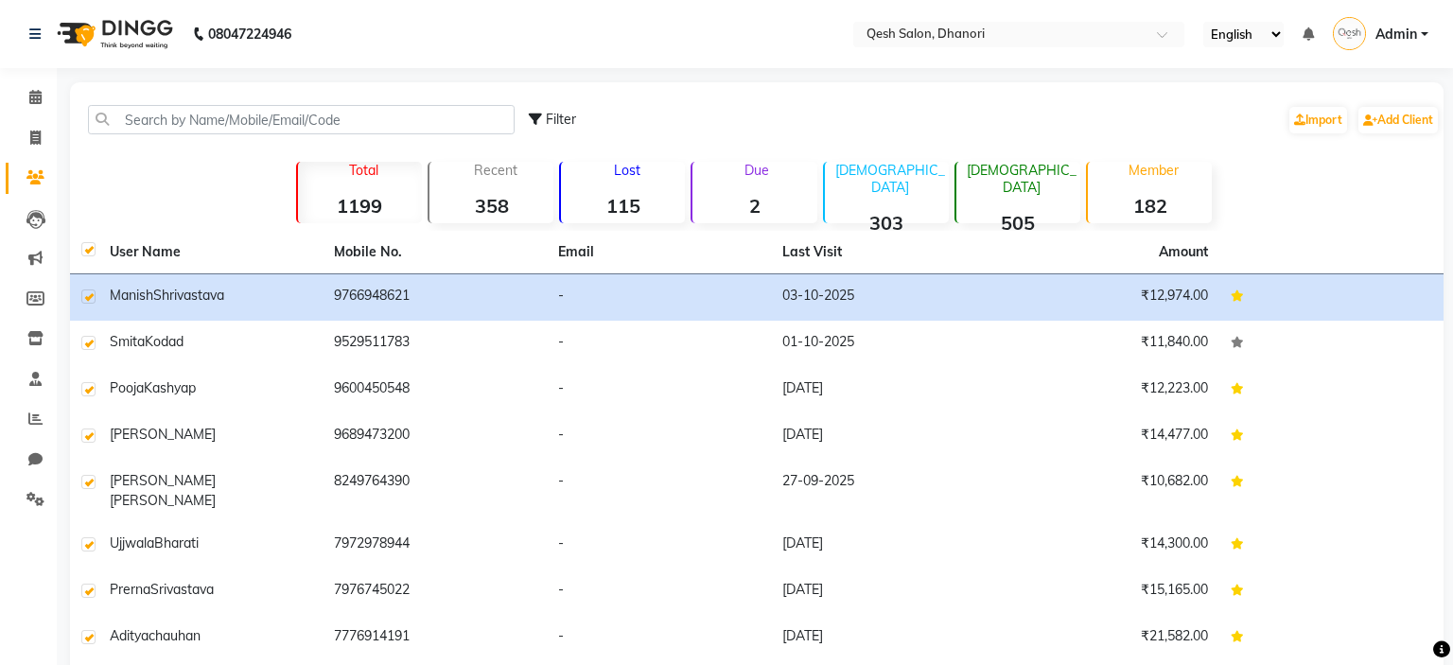
checkbox input "true"
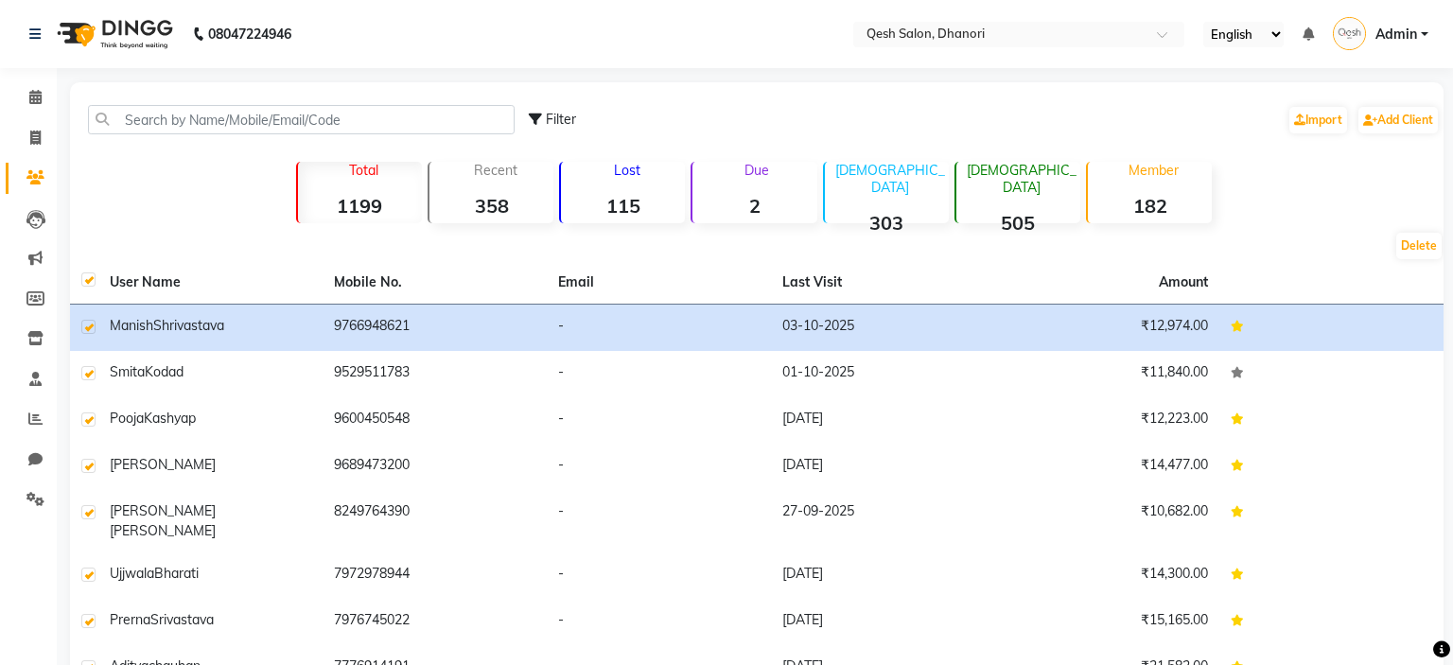
click at [90, 282] on label at bounding box center [88, 279] width 14 height 14
click at [90, 282] on input "checkbox" at bounding box center [87, 280] width 12 height 12
checkbox input "false"
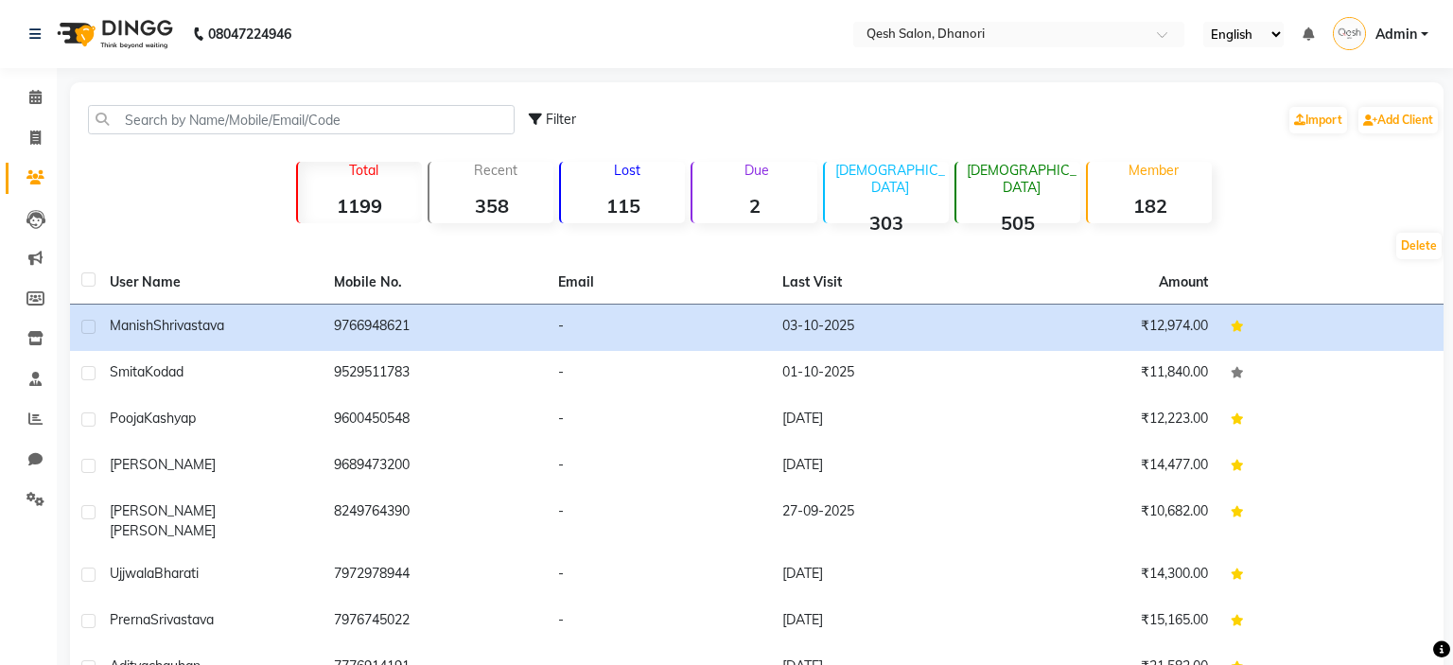
checkbox input "false"
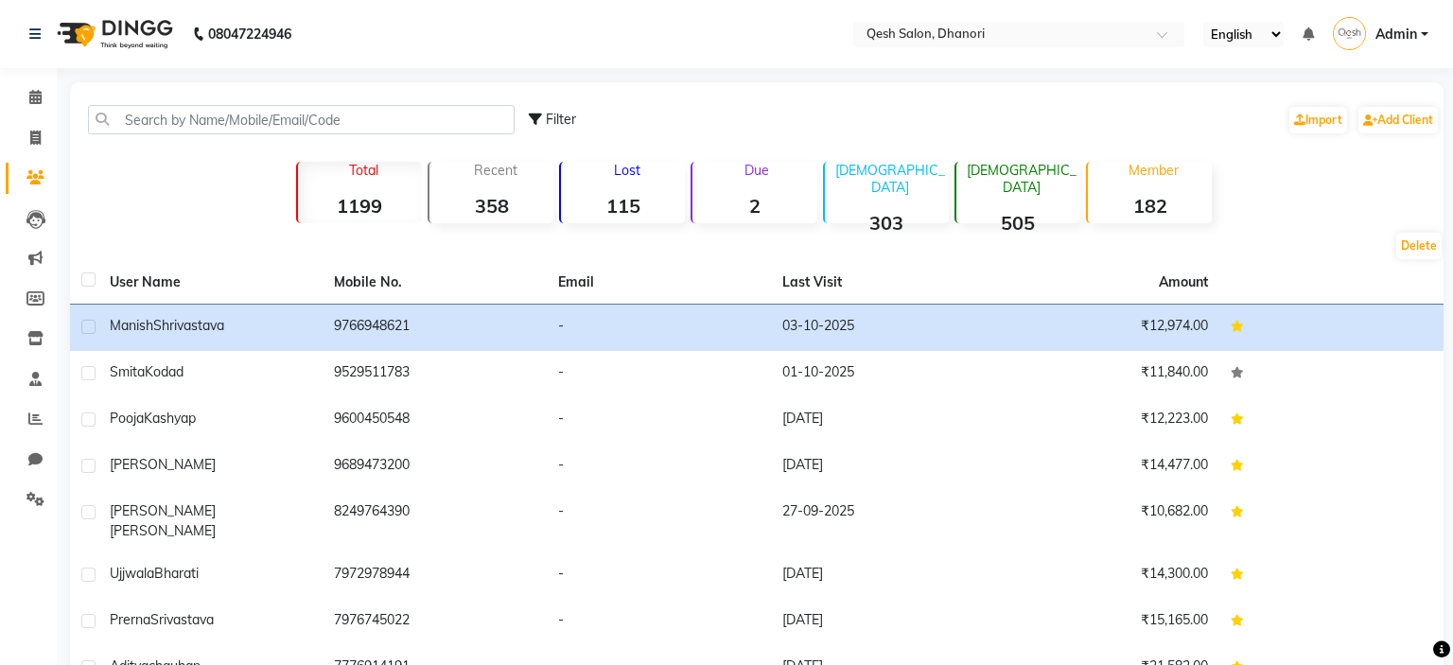
checkbox input "false"
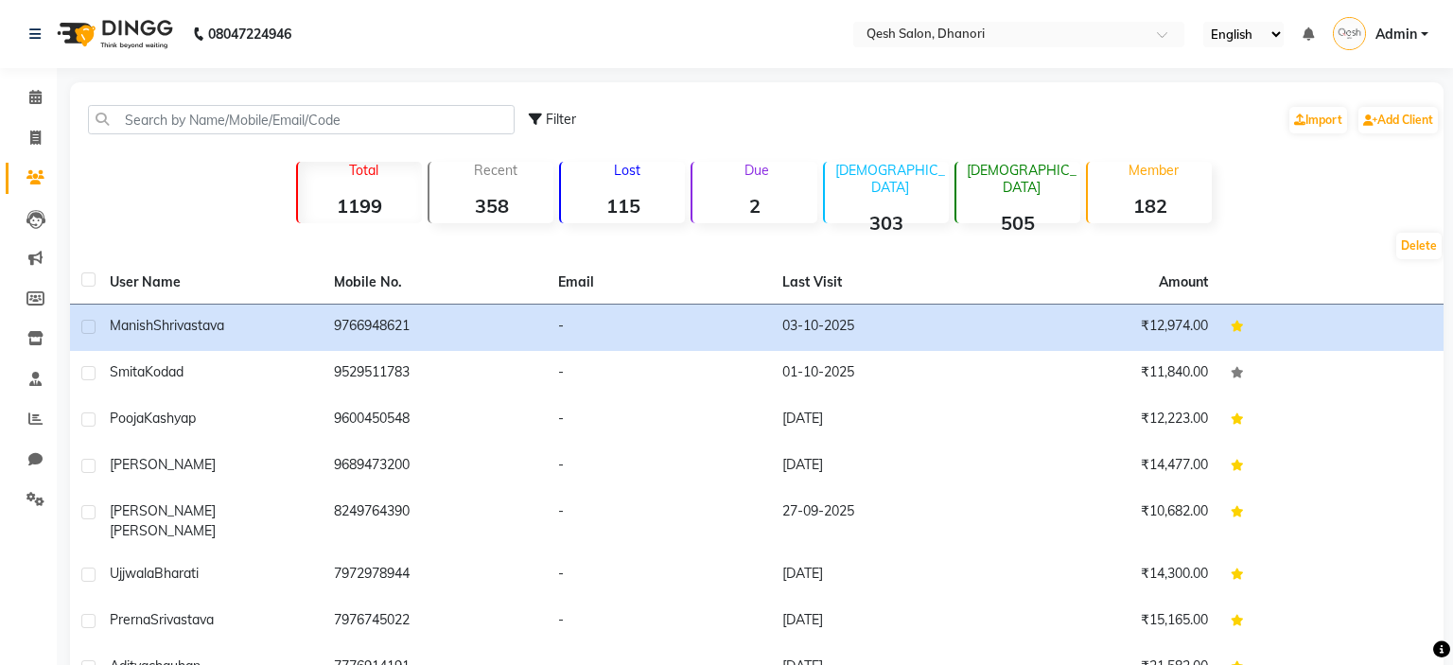
checkbox input "false"
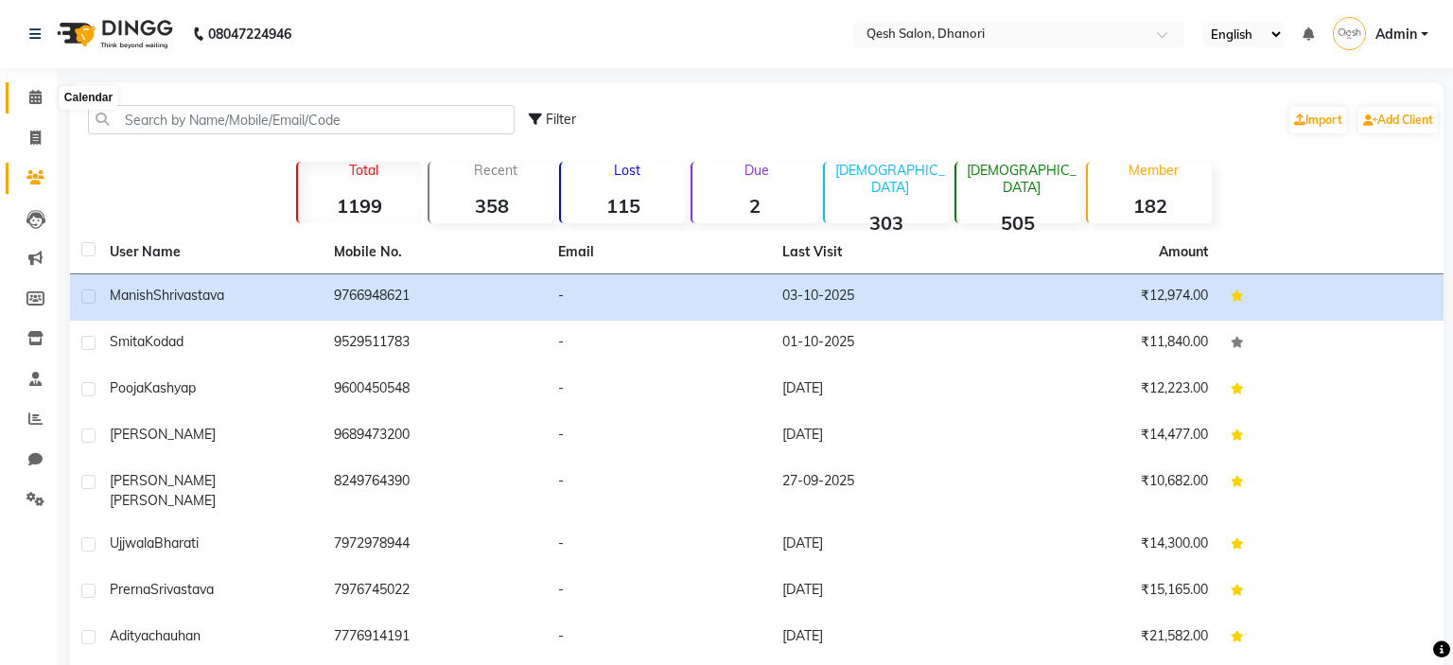
click at [30, 100] on icon at bounding box center [35, 97] width 12 height 14
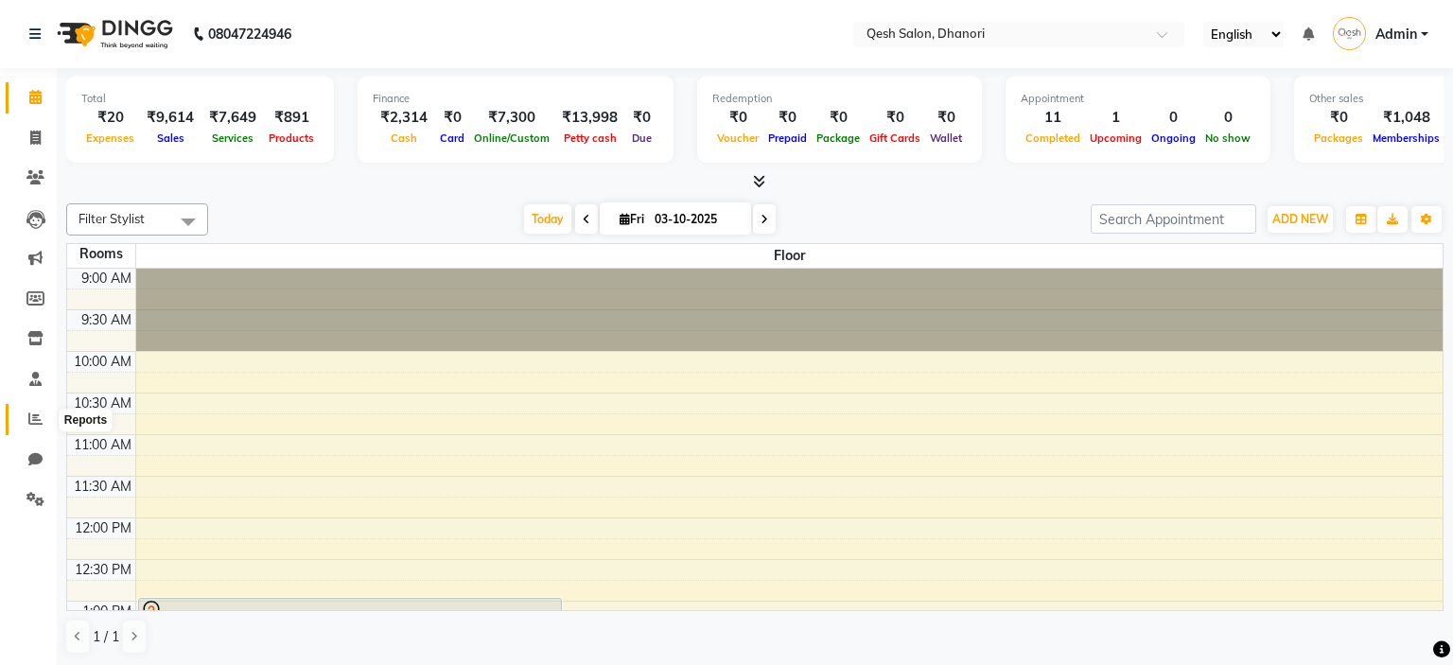
click at [27, 430] on span at bounding box center [35, 420] width 33 height 22
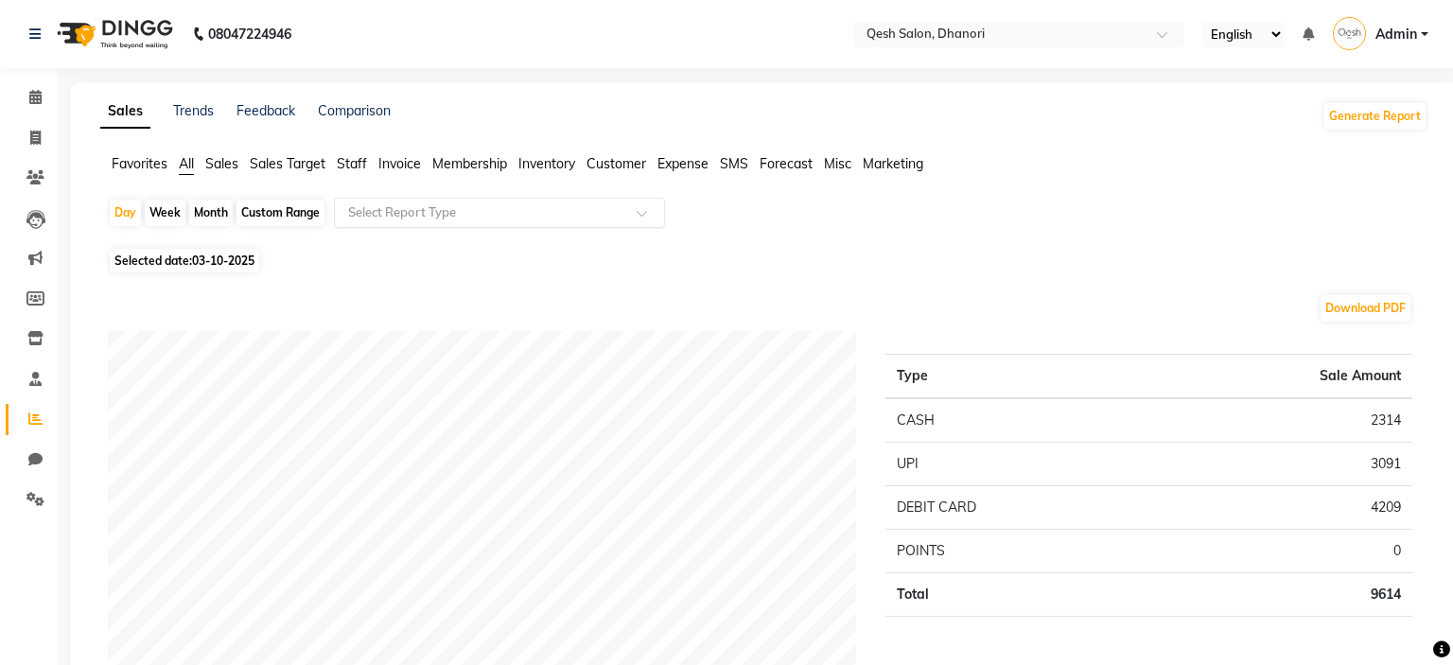
click at [517, 205] on input "text" at bounding box center [480, 212] width 272 height 19
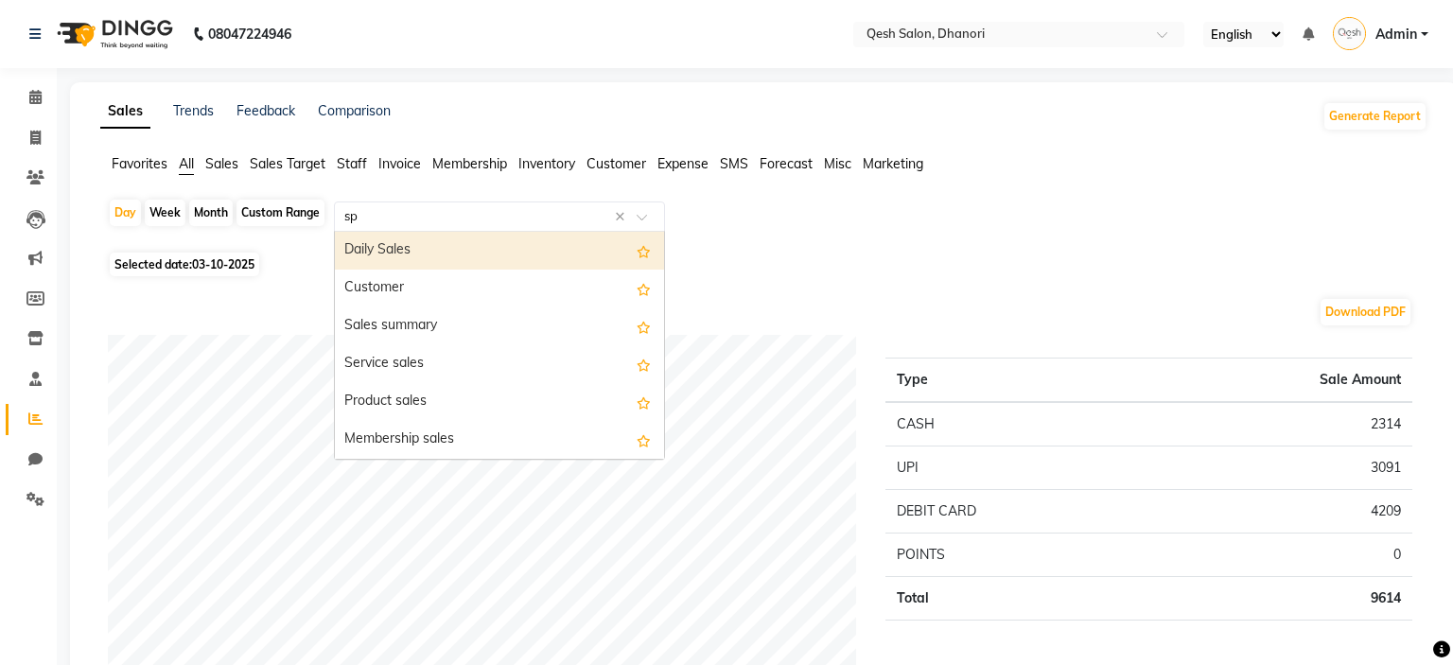
type input "s"
type input "t"
type input "customer"
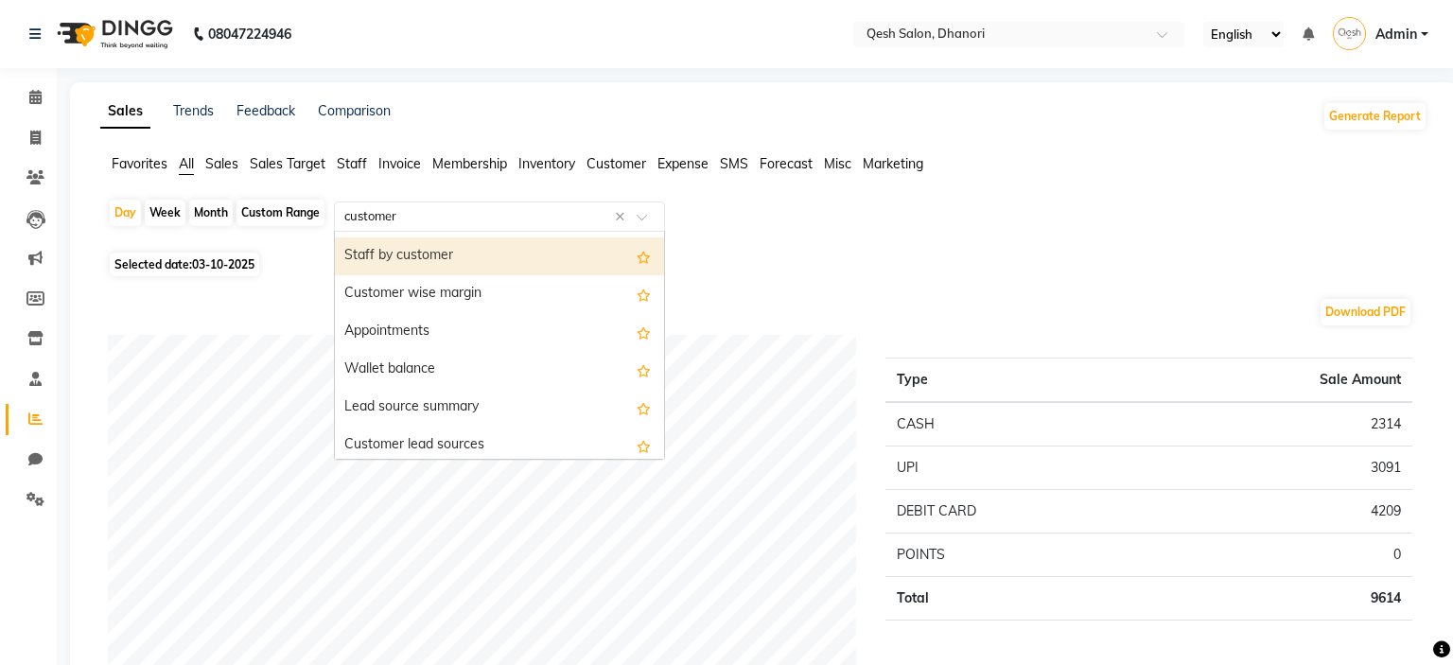
scroll to position [99, 0]
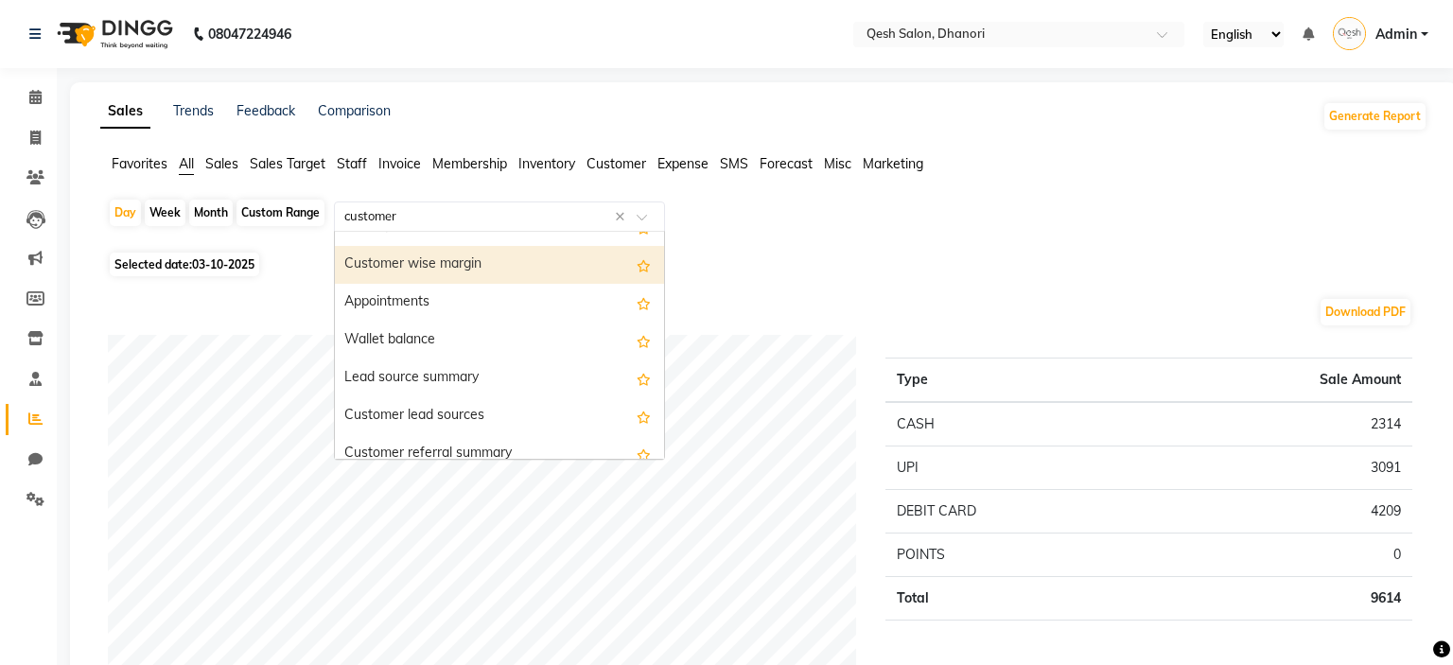
click at [562, 275] on div "Customer wise margin" at bounding box center [499, 265] width 329 height 38
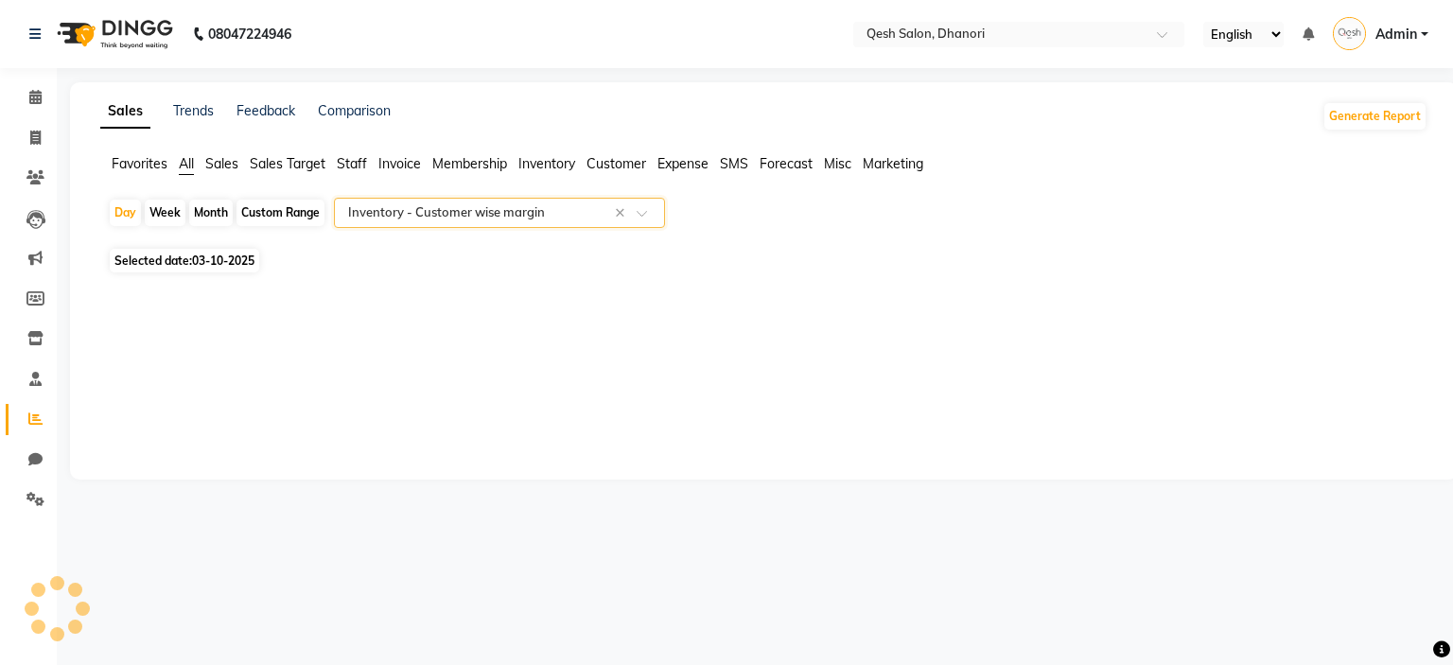
select select "full_report"
select select "csv"
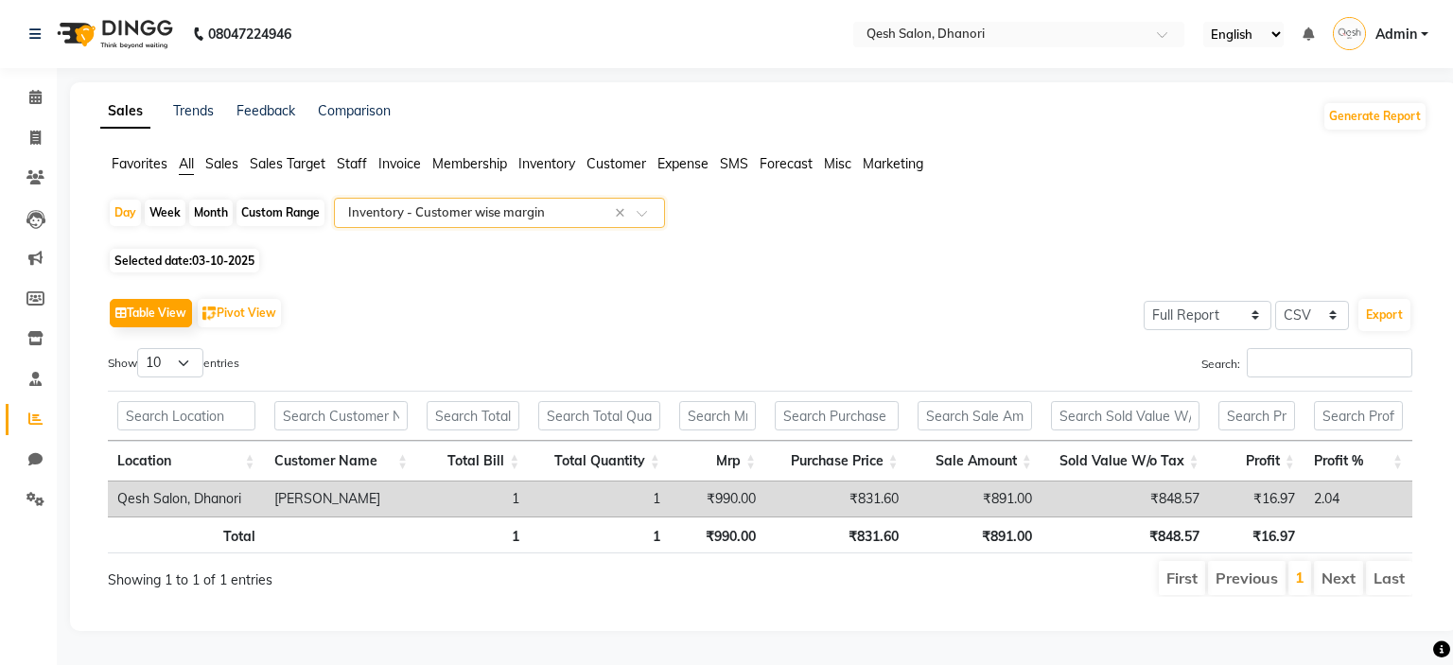
scroll to position [0, 14]
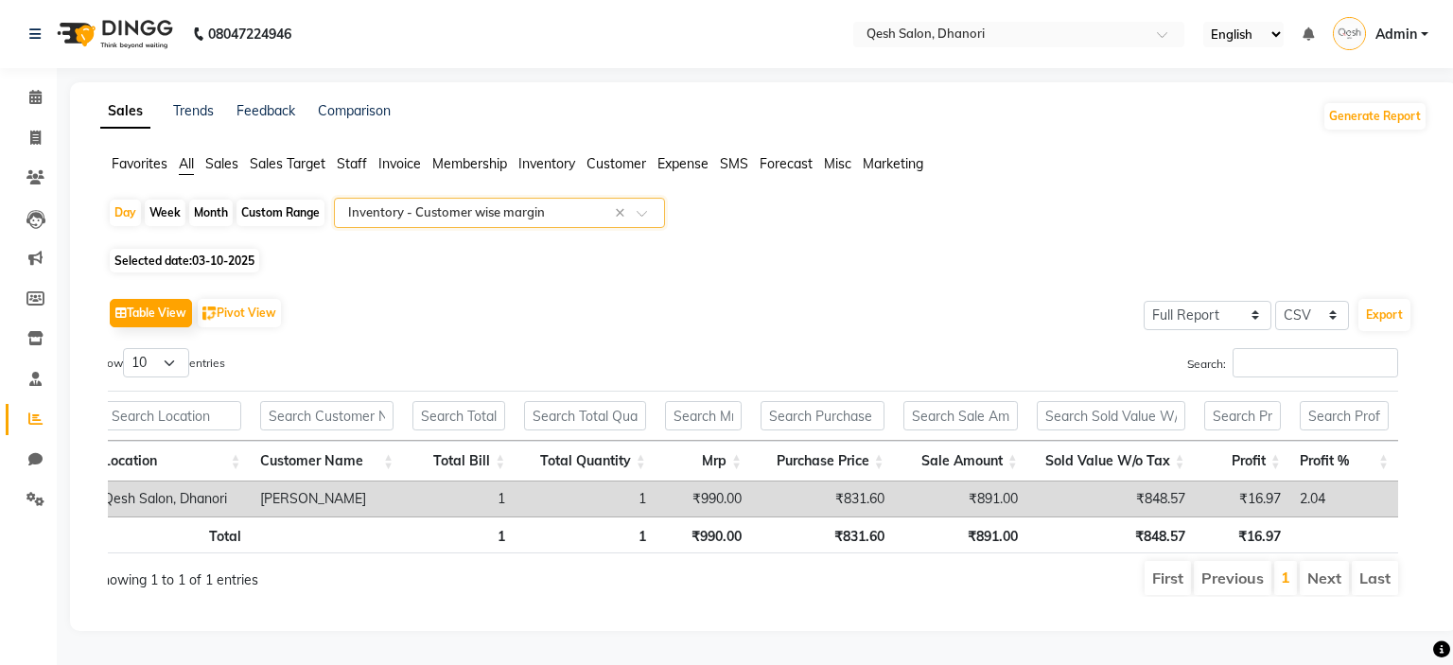
click at [221, 207] on div "Month" at bounding box center [211, 213] width 44 height 26
select select "10"
select select "2025"
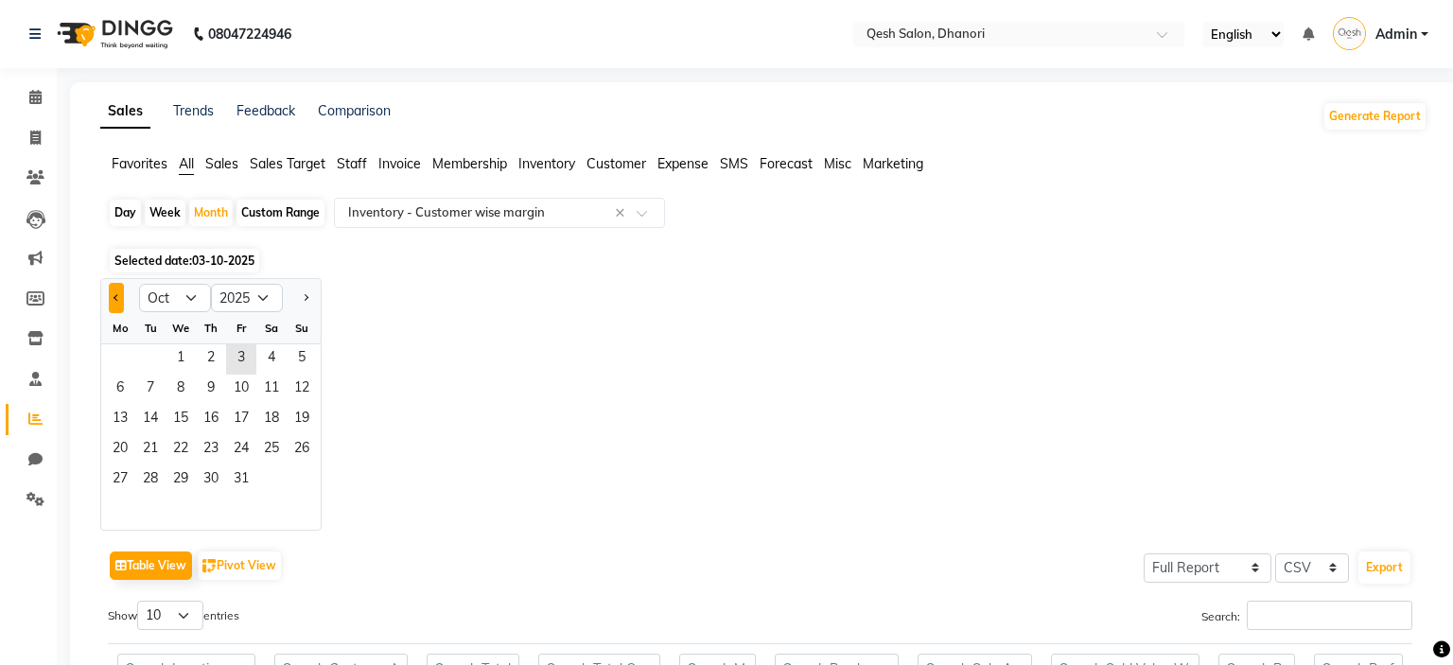
click at [115, 293] on button "Previous month" at bounding box center [116, 298] width 15 height 30
select select "9"
click at [123, 365] on span "1" at bounding box center [120, 359] width 30 height 30
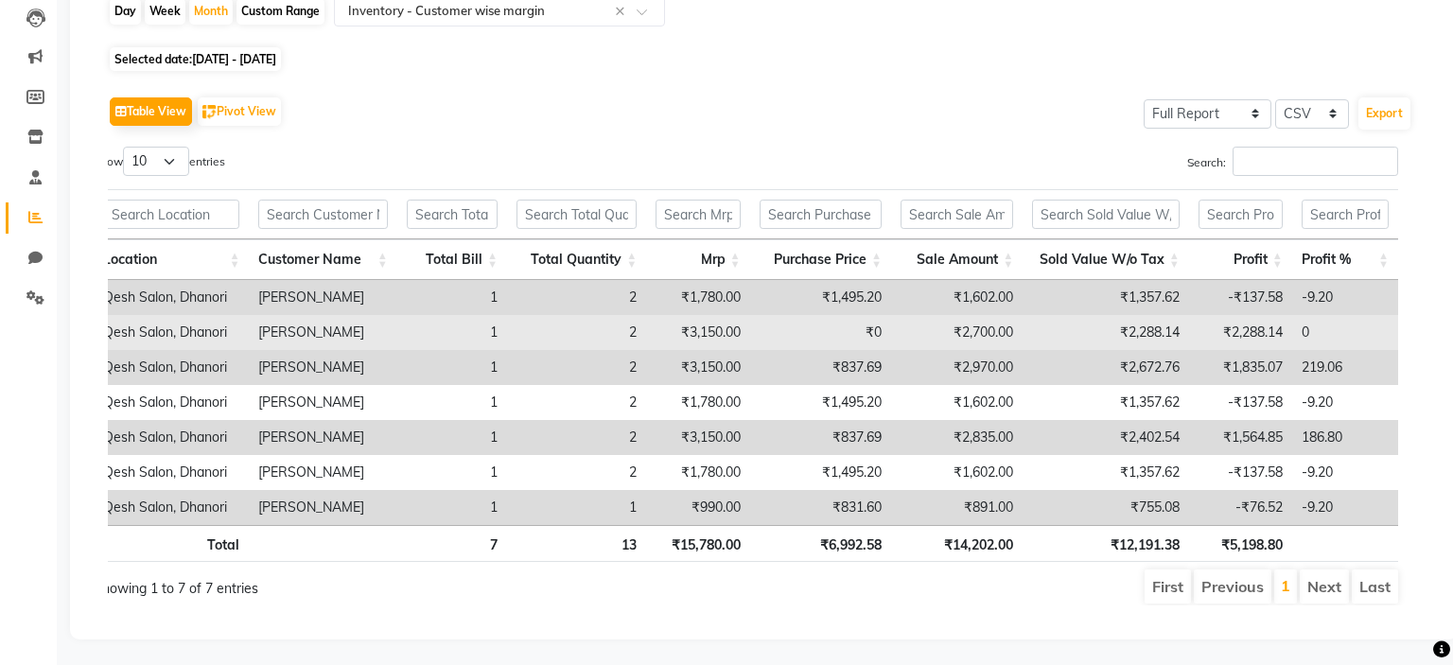
scroll to position [0, 0]
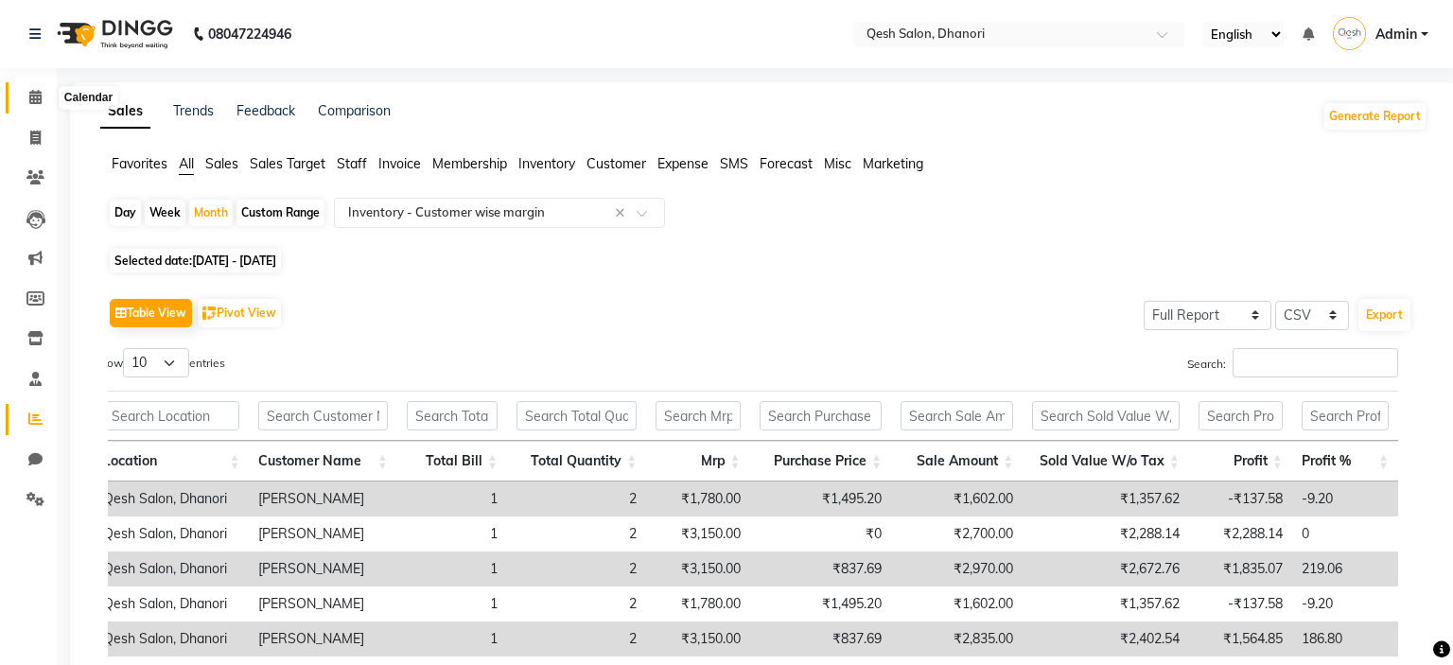
click at [34, 103] on icon at bounding box center [35, 97] width 12 height 14
